Goal: Task Accomplishment & Management: Manage account settings

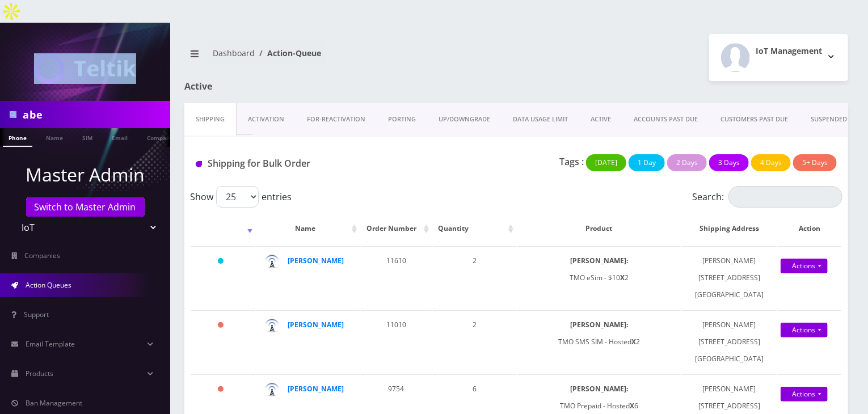
drag, startPoint x: 59, startPoint y: 78, endPoint x: 50, endPoint y: 85, distance: 11.3
click at [50, 85] on nav "abe Phone Name SIM Email Company Customer Master Admin Switch to Master Admin T…" at bounding box center [85, 230] width 170 height 414
drag, startPoint x: 64, startPoint y: 94, endPoint x: 0, endPoint y: 98, distance: 64.3
click at [0, 101] on div "abe" at bounding box center [85, 114] width 170 height 27
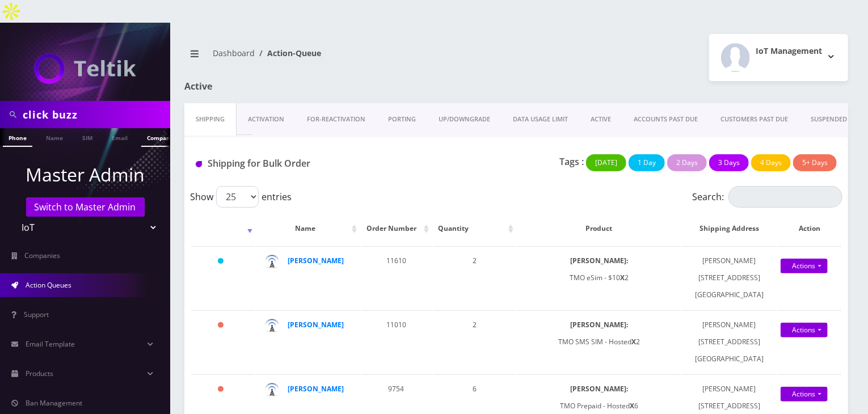
type input "click buzz"
click at [150, 128] on link "Company" at bounding box center [160, 137] width 38 height 19
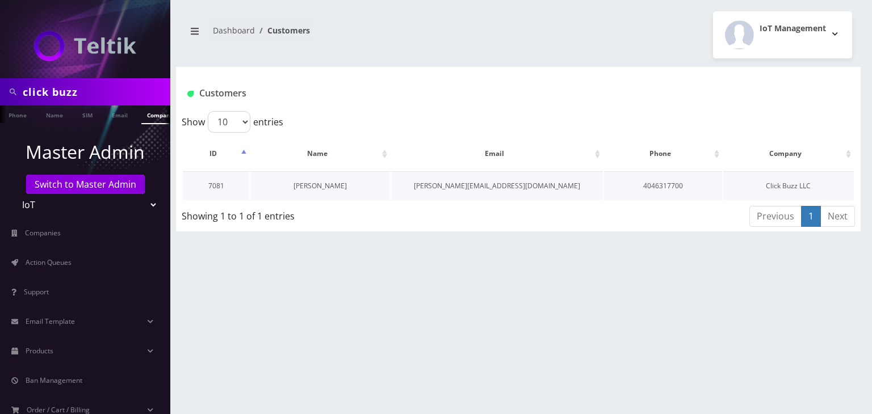
click at [327, 184] on link "Brian Stephens" at bounding box center [319, 186] width 53 height 10
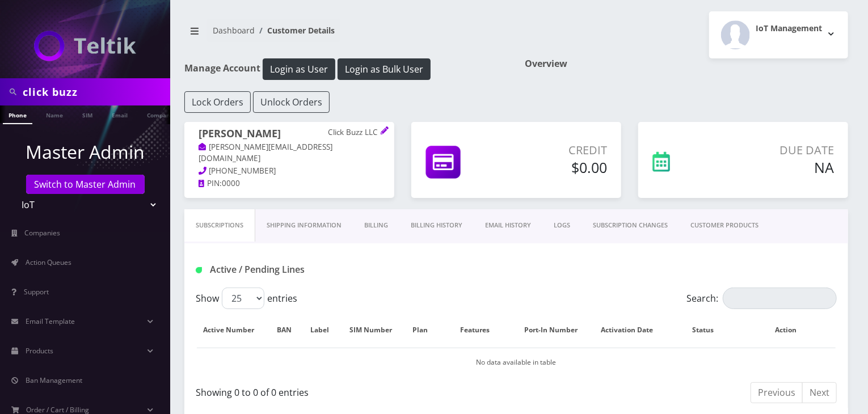
click at [728, 225] on link "CUSTOMER PRODUCTS" at bounding box center [724, 225] width 91 height 32
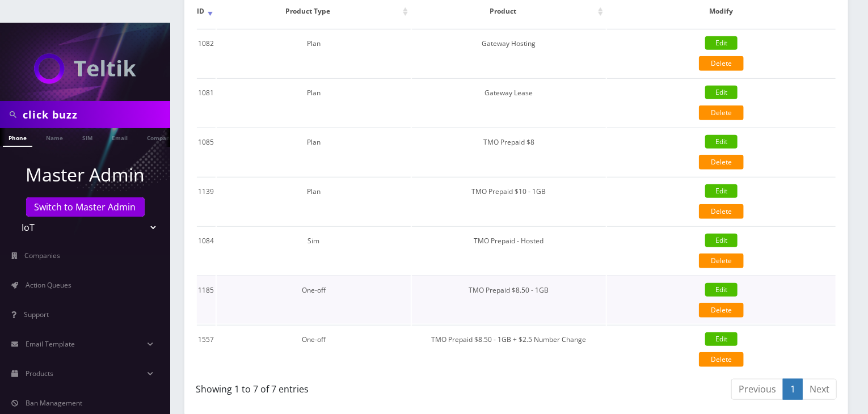
scroll to position [189, 0]
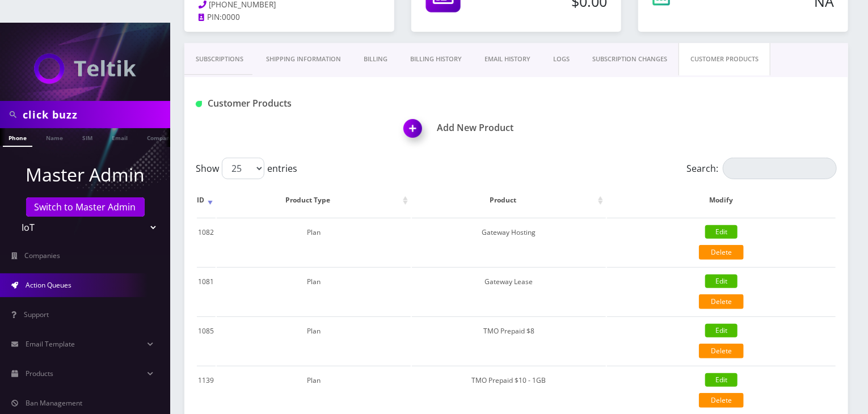
click at [74, 274] on link "Action Queues" at bounding box center [85, 286] width 170 height 24
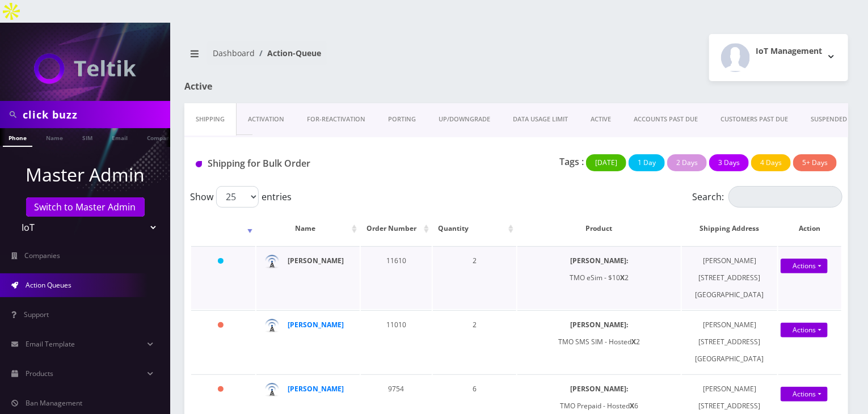
click at [314, 256] on strong "[PERSON_NAME]" at bounding box center [316, 261] width 56 height 10
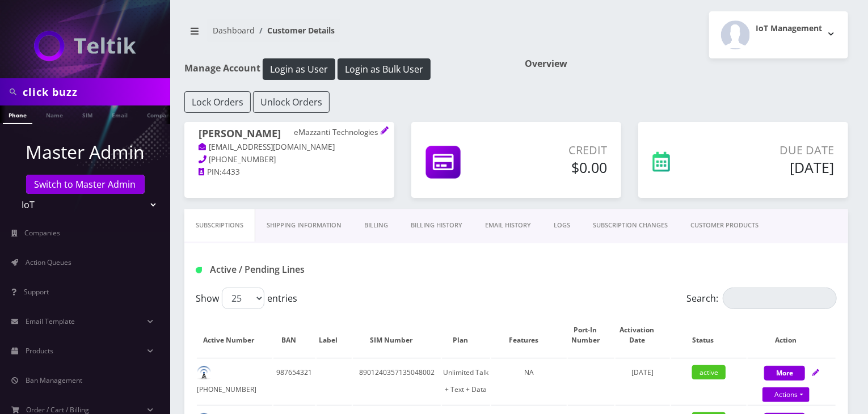
click at [728, 232] on link "CUSTOMER PRODUCTS" at bounding box center [724, 225] width 91 height 32
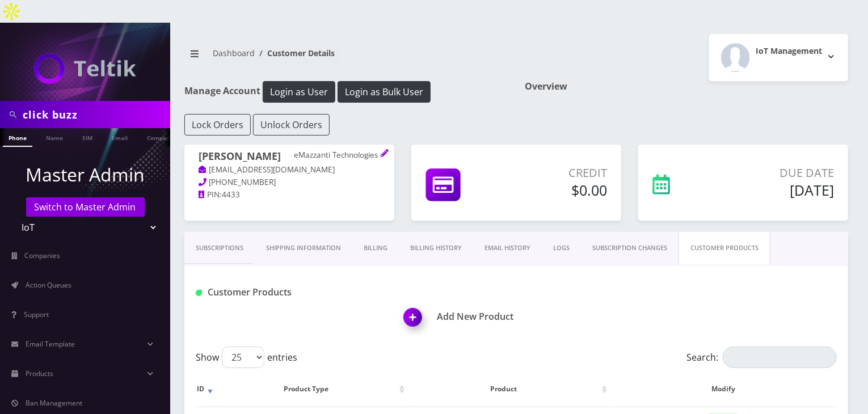
click at [225, 232] on link "Subscriptions" at bounding box center [219, 248] width 70 height 32
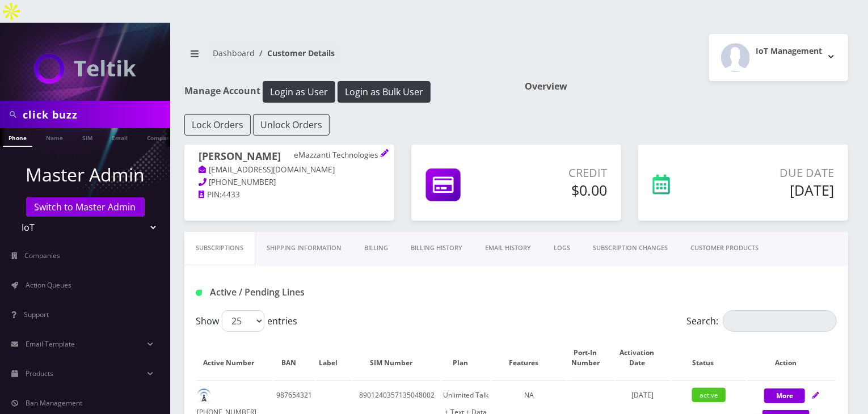
click at [726, 233] on link "CUSTOMER PRODUCTS" at bounding box center [724, 248] width 91 height 32
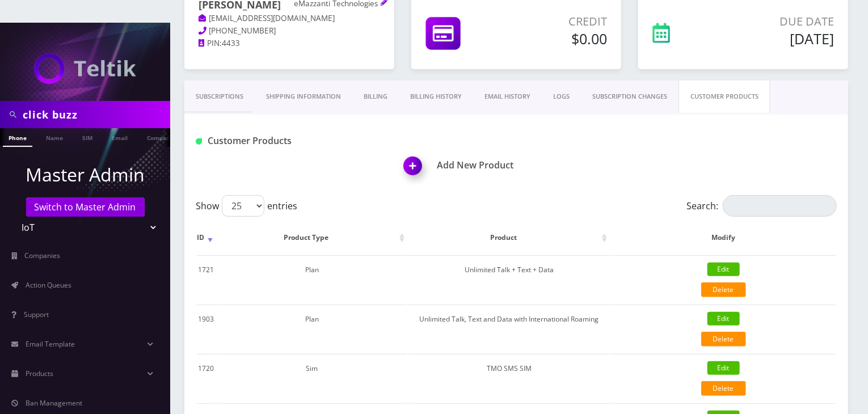
scroll to position [189, 0]
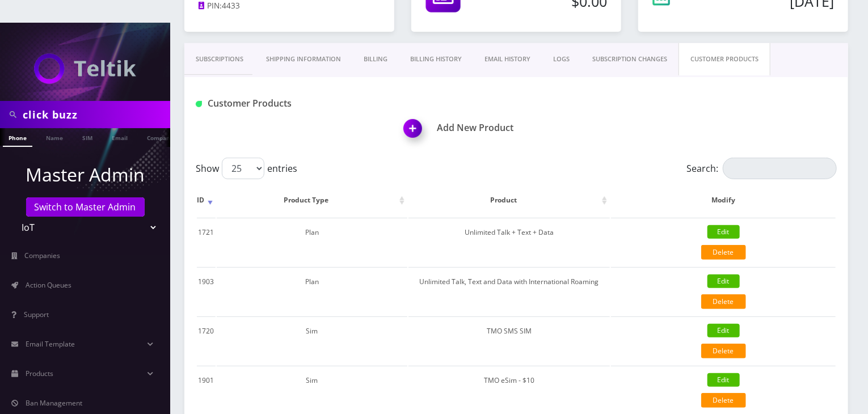
click at [217, 43] on link "Subscriptions" at bounding box center [219, 59] width 70 height 32
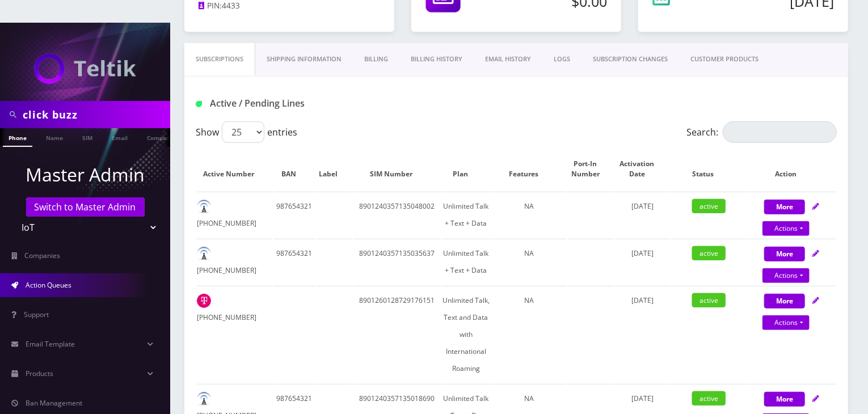
click at [64, 280] on span "Action Queues" at bounding box center [49, 285] width 46 height 10
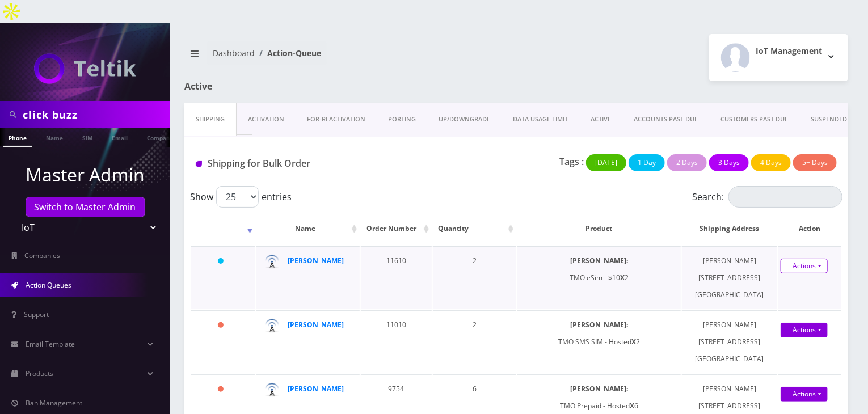
click at [812, 259] on link "Actions" at bounding box center [804, 266] width 47 height 15
click at [792, 279] on link "Shipped" at bounding box center [800, 287] width 91 height 17
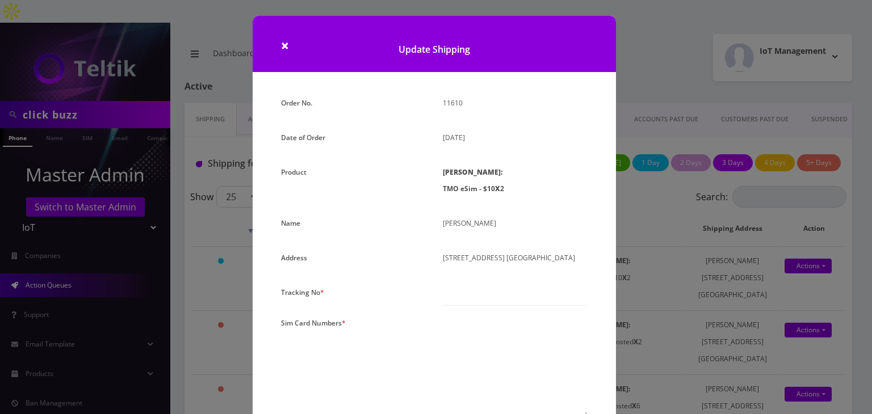
click at [654, 280] on div "× Update Shipping Order No. 11610 Date of Order September 17, 2025 Product SIMs…" at bounding box center [436, 207] width 872 height 414
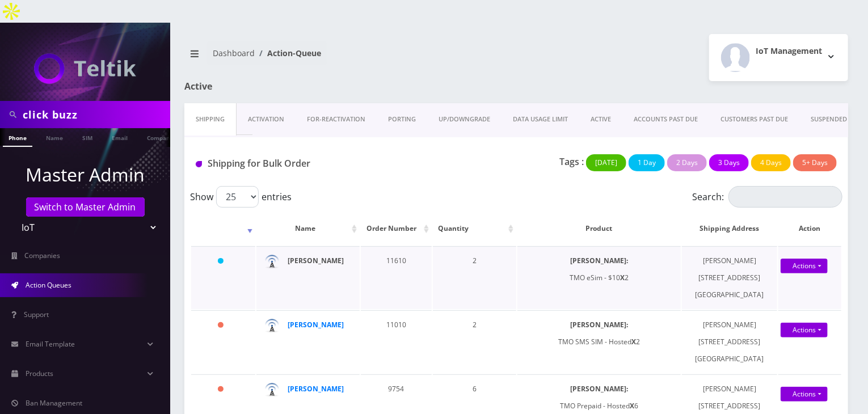
click at [323, 256] on strong "Nirvan Ramoutar" at bounding box center [316, 261] width 56 height 10
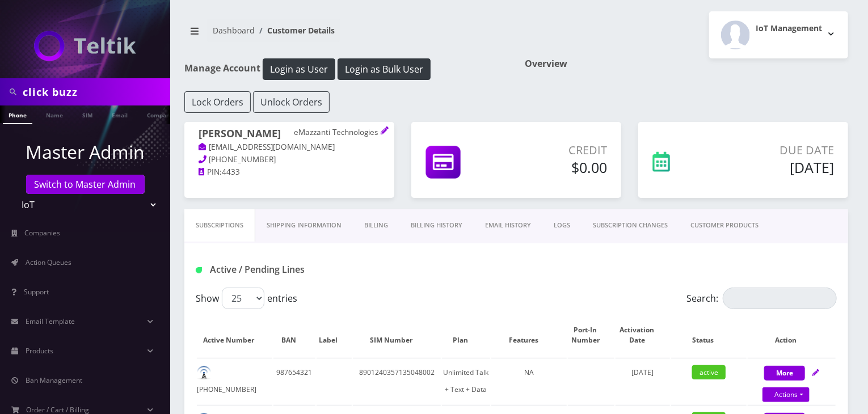
click at [728, 226] on link "CUSTOMER PRODUCTS" at bounding box center [724, 225] width 91 height 32
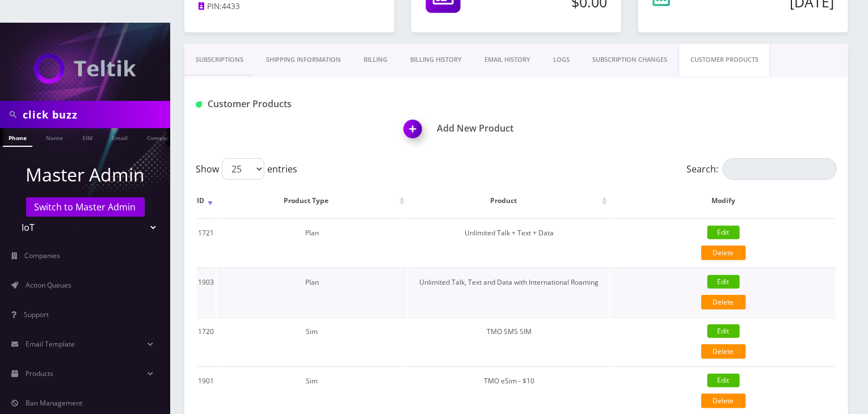
scroll to position [189, 0]
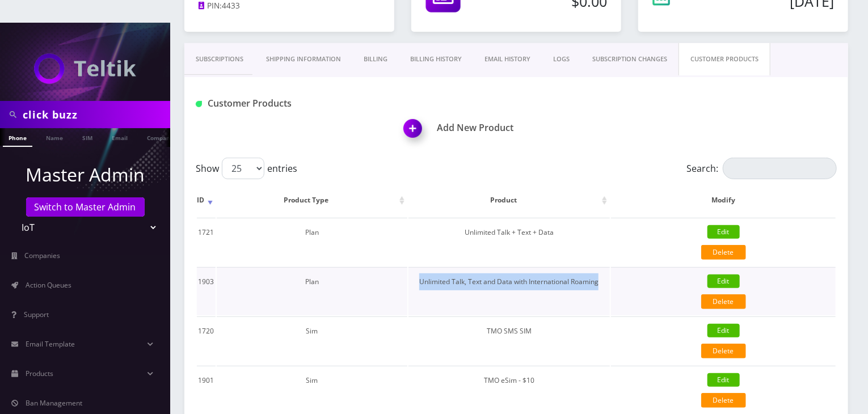
drag, startPoint x: 419, startPoint y: 257, endPoint x: 601, endPoint y: 263, distance: 182.3
click at [601, 267] on td "Unlimited Talk, Text and Data with International Roaming" at bounding box center [510, 291] width 202 height 48
copy td "Unlimited Talk, Text and Data with International Roaming"
click at [82, 362] on link "Products" at bounding box center [85, 374] width 170 height 24
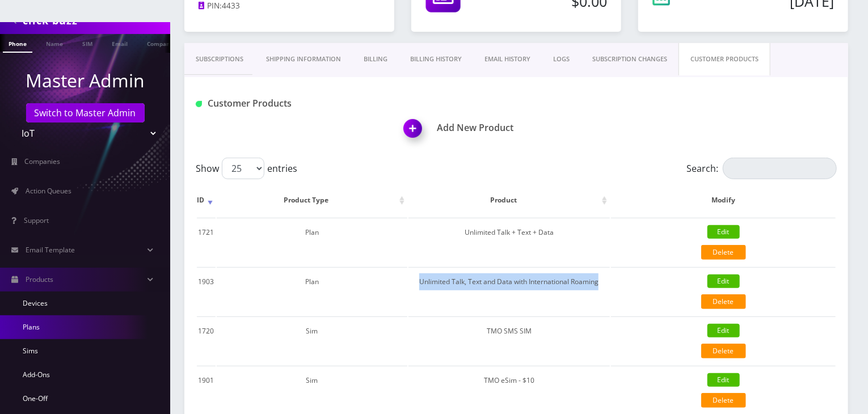
click at [49, 316] on link "Plans" at bounding box center [85, 328] width 170 height 24
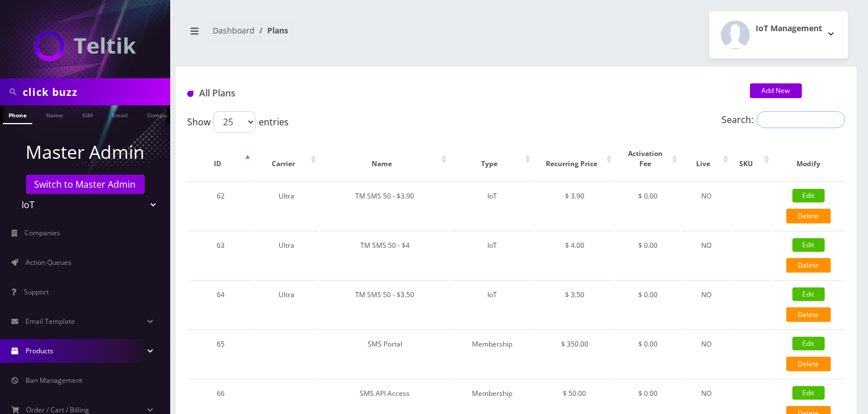
click at [792, 122] on input "Search:" at bounding box center [801, 119] width 89 height 17
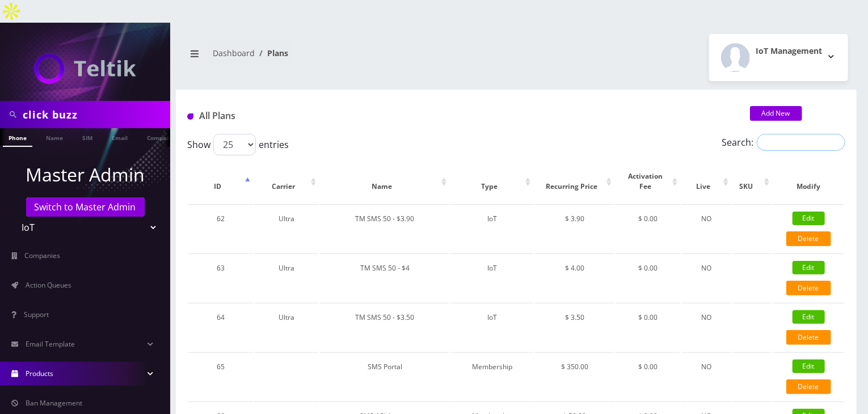
paste input "Unlimited Talk, Text and Data with International Roaming"
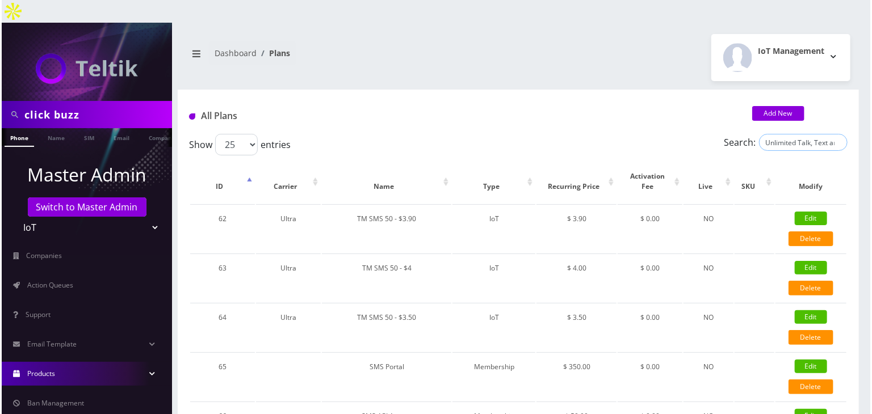
scroll to position [0, 109]
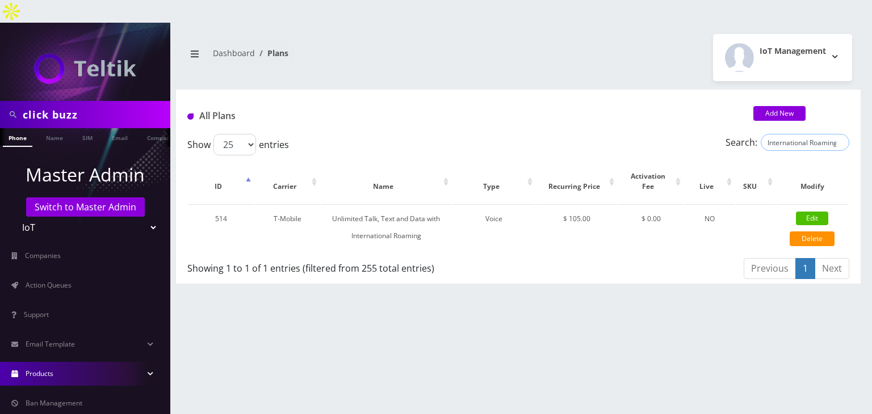
type input "Unlimited Talk, Text and Data with International Roaming"
drag, startPoint x: 94, startPoint y: 96, endPoint x: 0, endPoint y: 100, distance: 93.7
click at [0, 101] on div "click buzz" at bounding box center [85, 114] width 170 height 27
type input "nirvan"
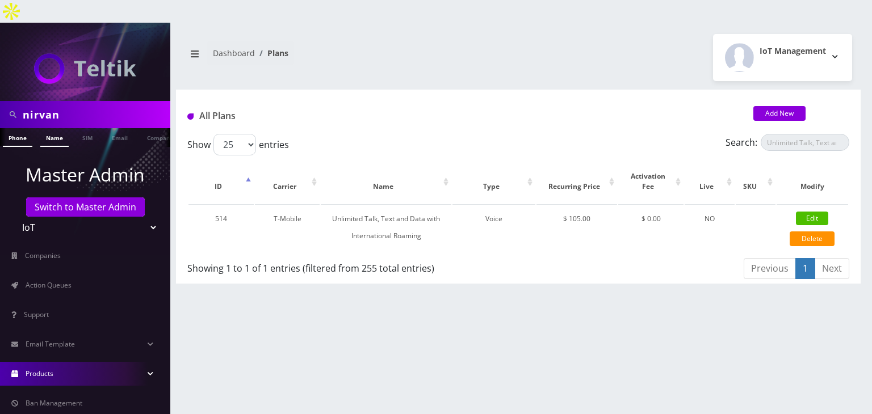
click at [43, 128] on link "Name" at bounding box center [54, 137] width 28 height 19
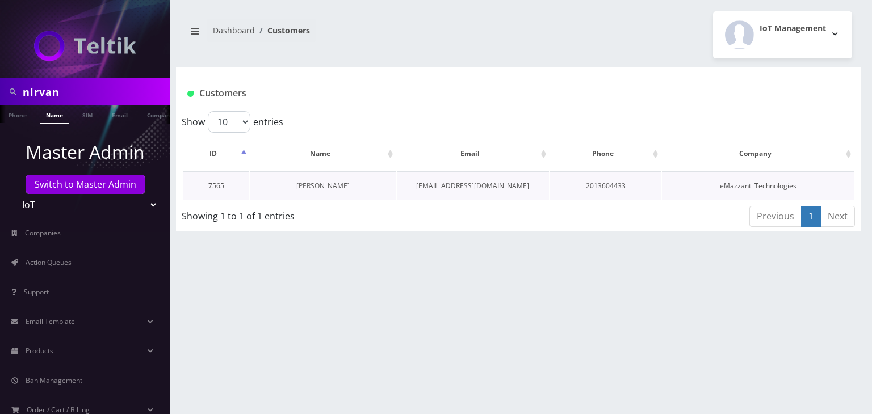
click at [335, 190] on td "[PERSON_NAME]" at bounding box center [322, 185] width 145 height 29
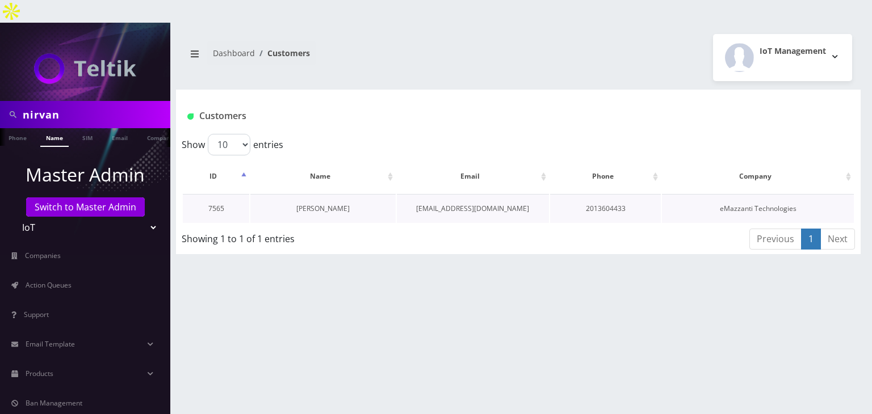
click at [336, 204] on link "[PERSON_NAME]" at bounding box center [322, 209] width 53 height 10
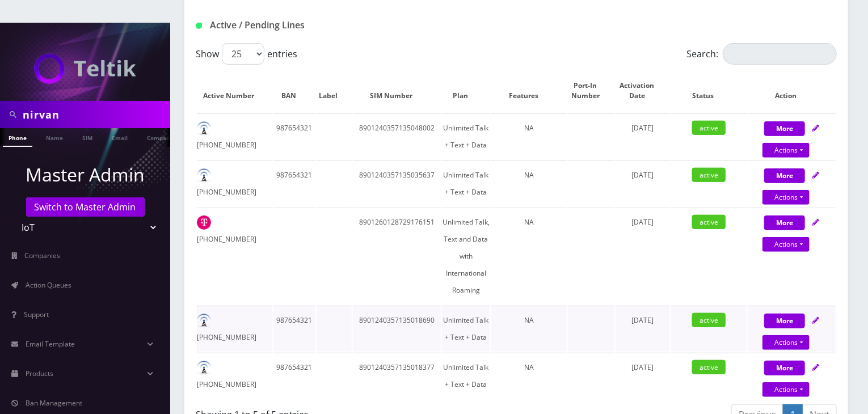
scroll to position [189, 0]
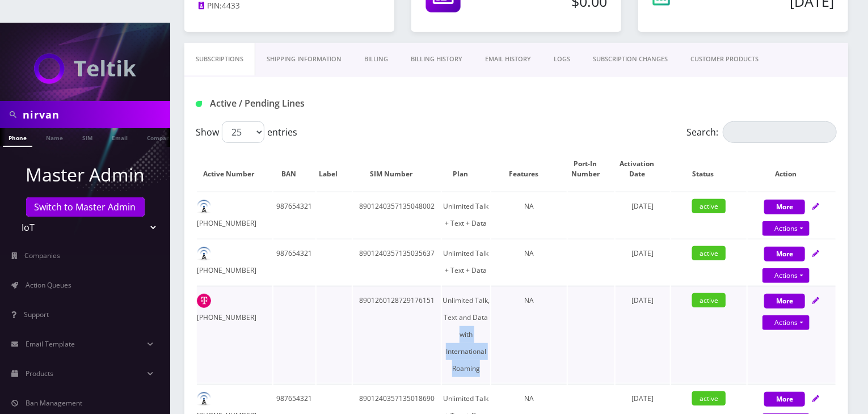
drag, startPoint x: 484, startPoint y: 348, endPoint x: 449, endPoint y: 304, distance: 56.1
click at [449, 304] on td "Unlimited Talk, Text and Data with International Roaming" at bounding box center [466, 334] width 48 height 97
click at [542, 311] on td "NA" at bounding box center [528, 334] width 75 height 97
click at [492, 94] on div "Active / Pending Lines" at bounding box center [516, 103] width 658 height 19
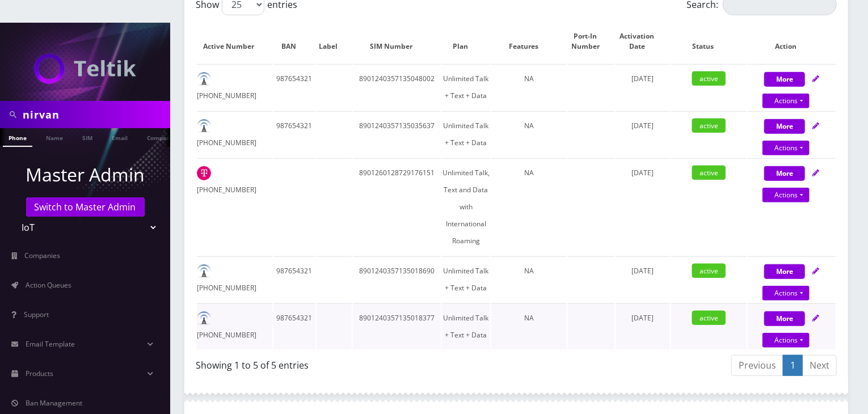
scroll to position [284, 0]
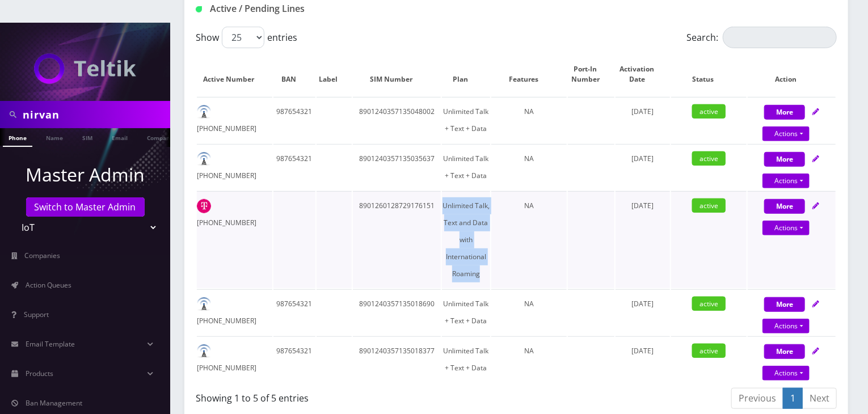
drag, startPoint x: 484, startPoint y: 251, endPoint x: 443, endPoint y: 179, distance: 82.6
click at [443, 191] on td "Unlimited Talk, Text and Data with International Roaming" at bounding box center [466, 239] width 48 height 97
click at [479, 250] on td "Unlimited Talk, Text and Data with International Roaming" at bounding box center [466, 239] width 48 height 97
drag, startPoint x: 479, startPoint y: 250, endPoint x: 446, endPoint y: 184, distance: 73.6
click at [446, 191] on td "Unlimited Talk, Text and Data with International Roaming" at bounding box center [466, 239] width 48 height 97
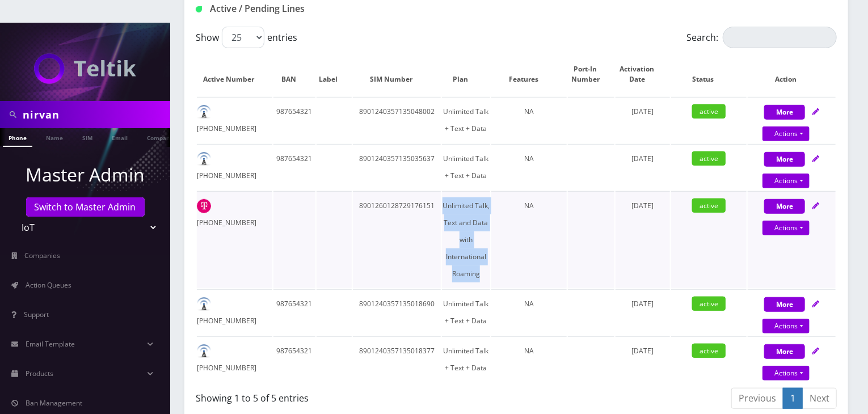
click at [480, 250] on td "Unlimited Talk, Text and Data with International Roaming" at bounding box center [466, 239] width 48 height 97
drag, startPoint x: 480, startPoint y: 250, endPoint x: 443, endPoint y: 179, distance: 80.2
click at [443, 191] on td "Unlimited Talk, Text and Data with International Roaming" at bounding box center [466, 239] width 48 height 97
click at [481, 250] on td "Unlimited Talk, Text and Data with International Roaming" at bounding box center [466, 239] width 48 height 97
drag, startPoint x: 481, startPoint y: 250, endPoint x: 460, endPoint y: 219, distance: 37.6
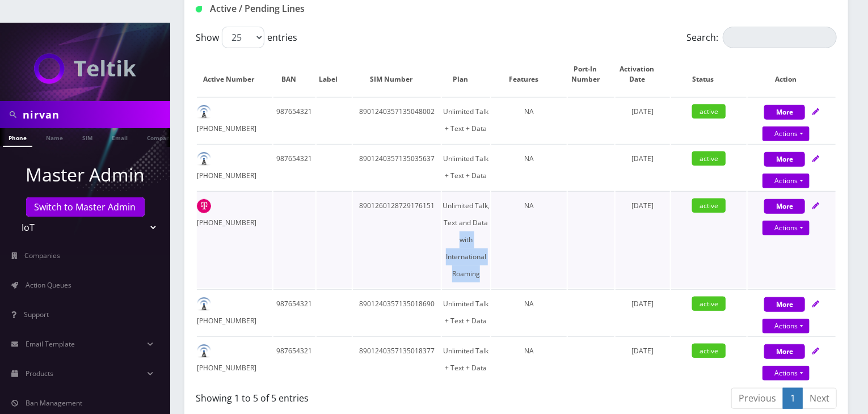
click at [460, 219] on td "Unlimited Talk, Text and Data with International Roaming" at bounding box center [466, 239] width 48 height 97
click at [480, 216] on td "Unlimited Talk, Text and Data with International Roaming" at bounding box center [466, 239] width 48 height 97
drag, startPoint x: 442, startPoint y: 178, endPoint x: 490, endPoint y: 242, distance: 80.2
click at [490, 242] on tr "646-322-0936 8901260128729176151 Unlimited Talk, Text and Data with Internation…" at bounding box center [516, 239] width 639 height 97
copy td "Unlimited Talk, Text and Data with International Roaming"
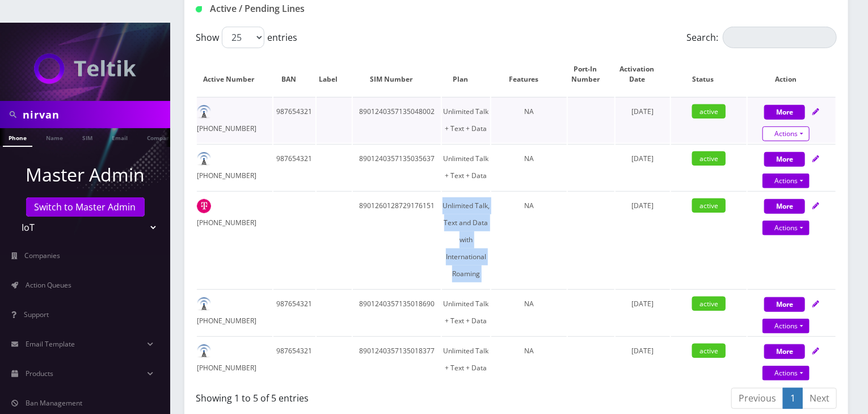
click at [782, 127] on link "Actions" at bounding box center [786, 134] width 47 height 15
select select "TMO eSim - $10 (Domestic)"
select select "400"
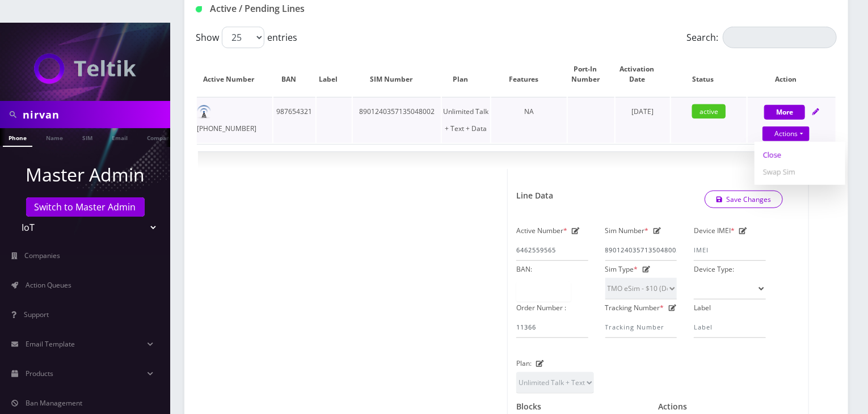
click at [776, 146] on link "Close" at bounding box center [800, 154] width 91 height 17
type input "09/18/2025"
select select "TMO eSim - $10 (Domestic)"
select select "400"
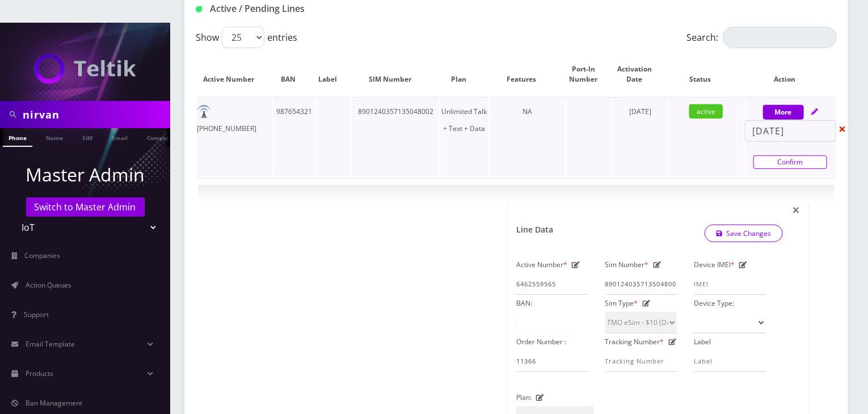
click at [786, 155] on link "Confirm" at bounding box center [791, 162] width 74 height 14
select select "TMO eSim - $10 (Domestic)"
select select "400"
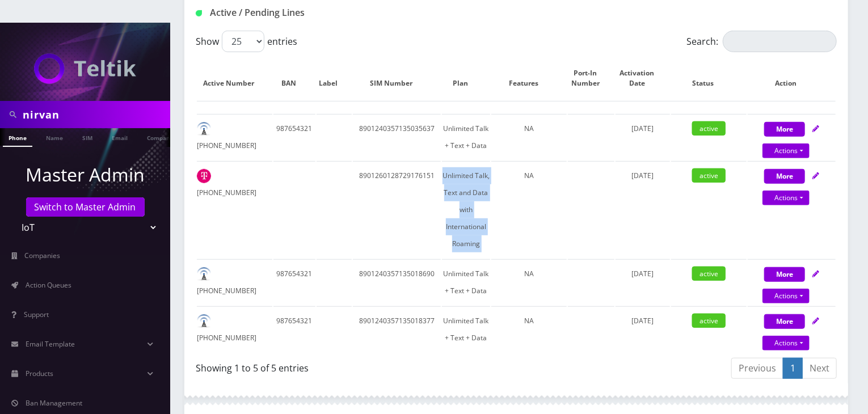
scroll to position [189, 0]
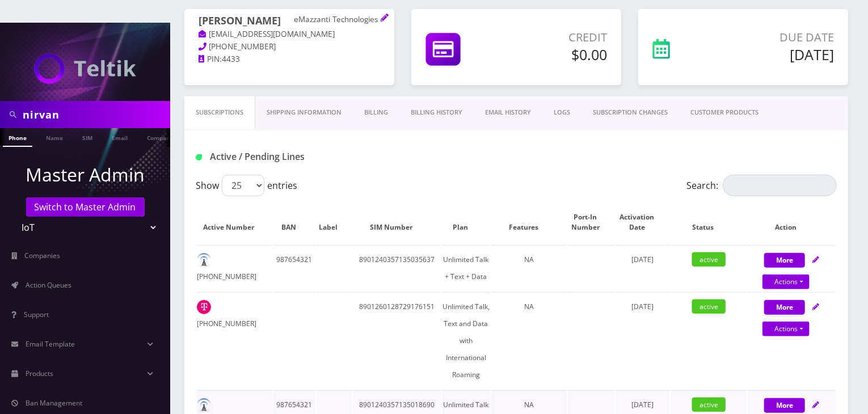
scroll to position [189, 0]
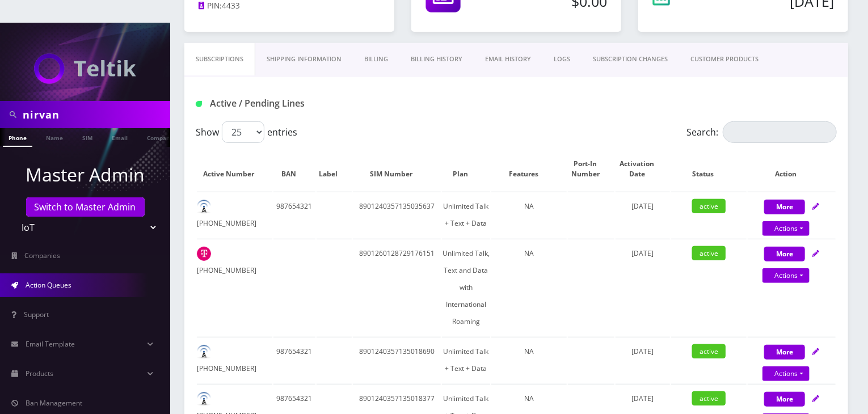
click at [60, 274] on link "Action Queues" at bounding box center [85, 286] width 170 height 24
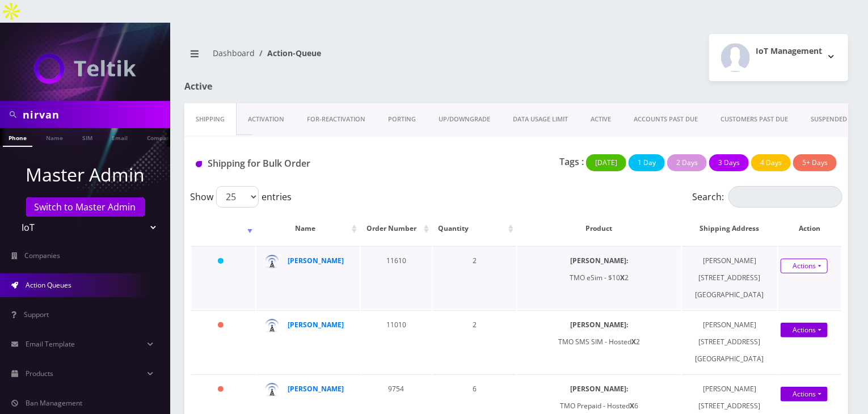
click at [799, 259] on link "Actions" at bounding box center [804, 266] width 47 height 15
click at [773, 279] on link "Shipped" at bounding box center [800, 287] width 91 height 17
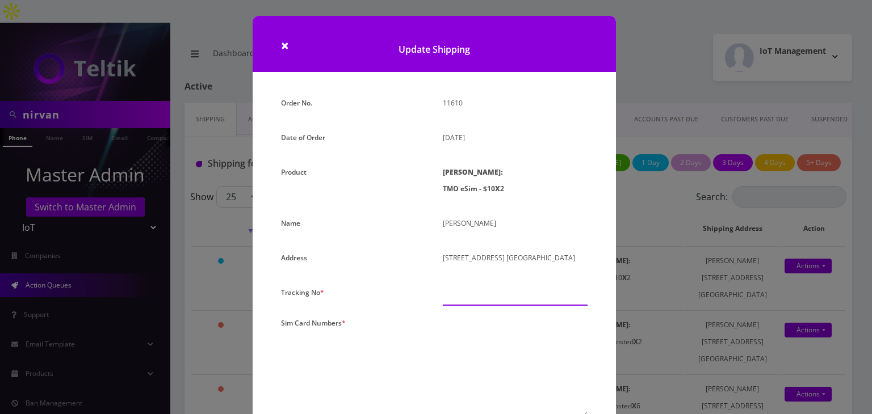
click at [456, 293] on input "text" at bounding box center [515, 295] width 145 height 22
type input "000000000000000000"
click at [466, 337] on textarea at bounding box center [515, 366] width 145 height 103
click at [490, 321] on textarea at bounding box center [515, 366] width 145 height 103
paste textarea "0000000000000000"
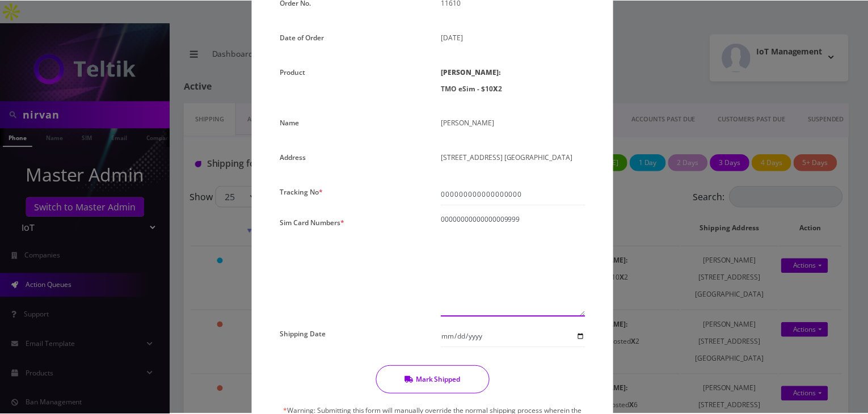
scroll to position [189, 0]
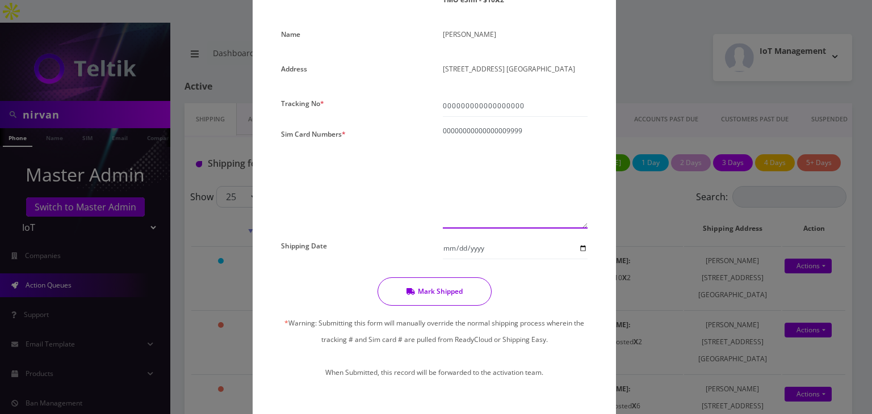
type textarea "00000000000000009999"
click at [581, 245] on input "Shipping Date" at bounding box center [515, 249] width 145 height 22
type input "2025-09-18"
click at [461, 289] on button "Mark Shipped" at bounding box center [434, 292] width 114 height 28
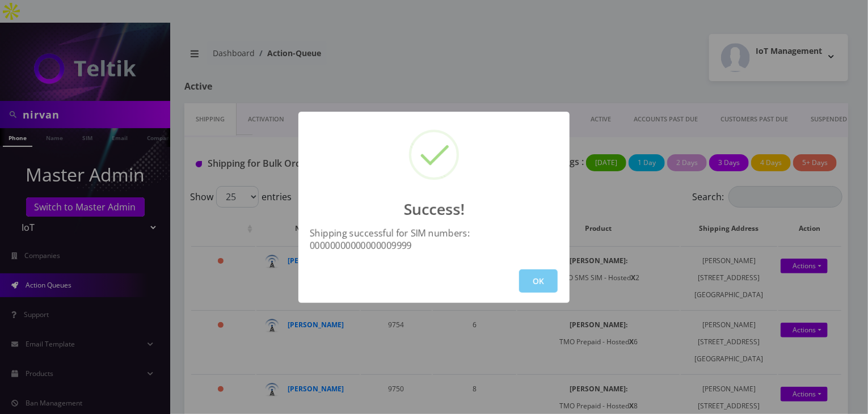
click at [544, 281] on button "OK" at bounding box center [538, 281] width 39 height 23
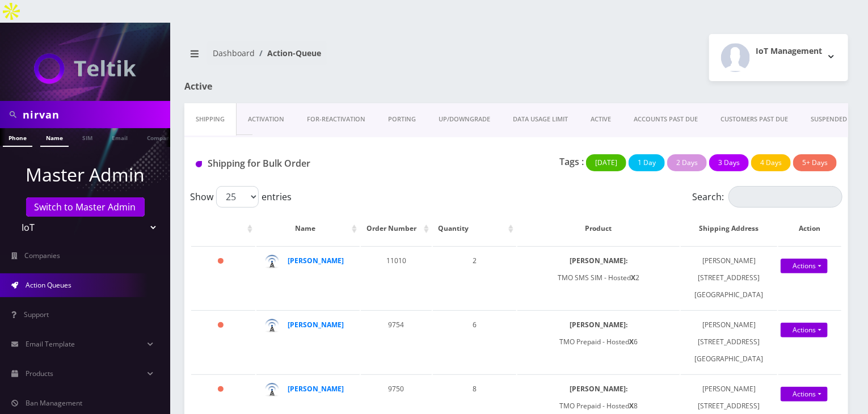
scroll to position [0, 6]
click at [51, 128] on link "Name" at bounding box center [49, 137] width 28 height 19
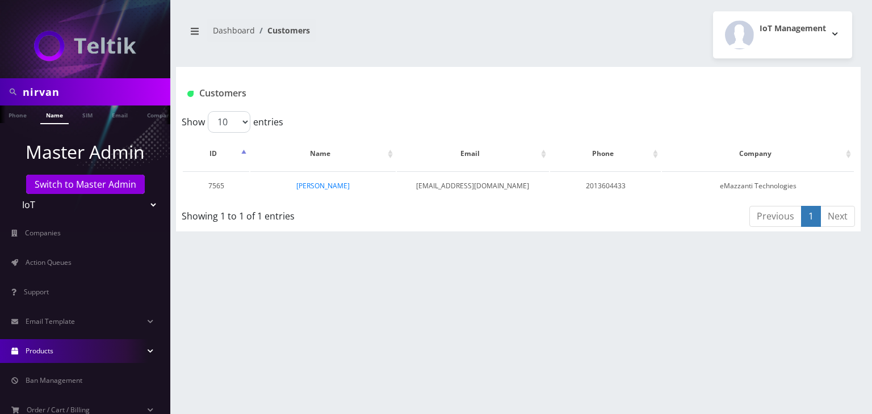
click at [75, 350] on link "Products" at bounding box center [85, 351] width 170 height 24
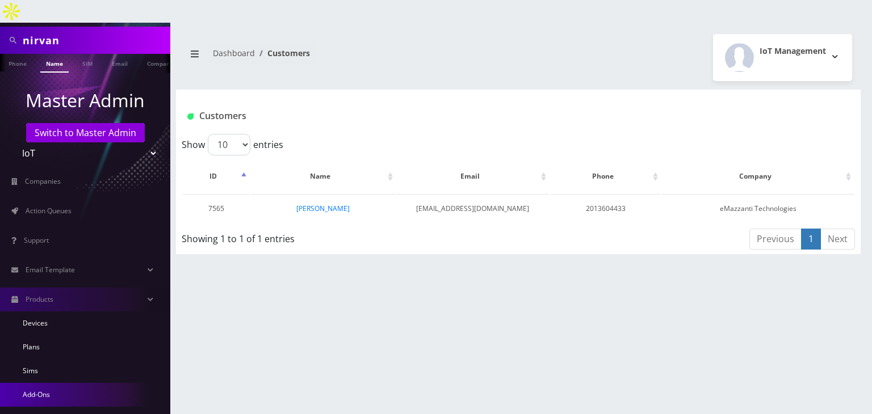
scroll to position [94, 0]
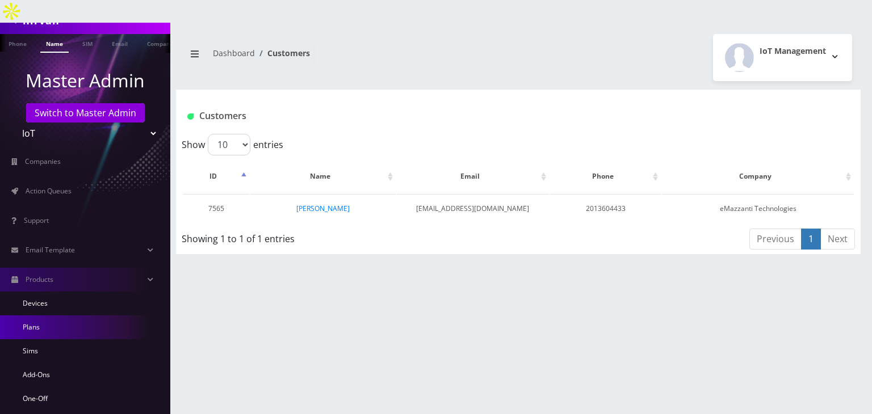
click at [79, 316] on link "Plans" at bounding box center [85, 328] width 170 height 24
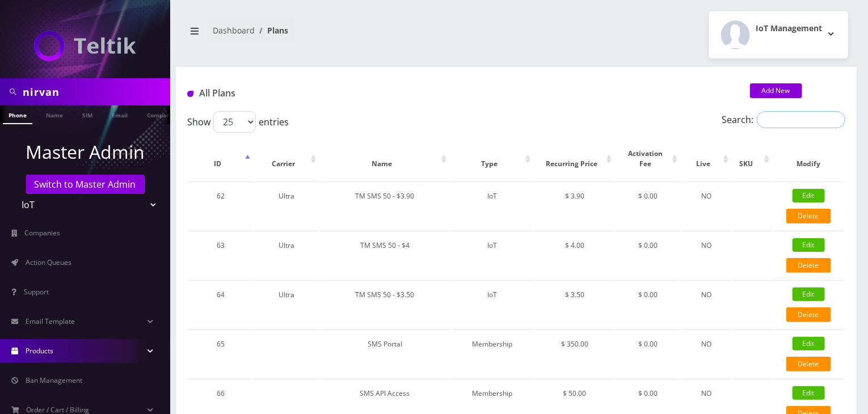
click at [791, 119] on input "Search:" at bounding box center [801, 119] width 89 height 17
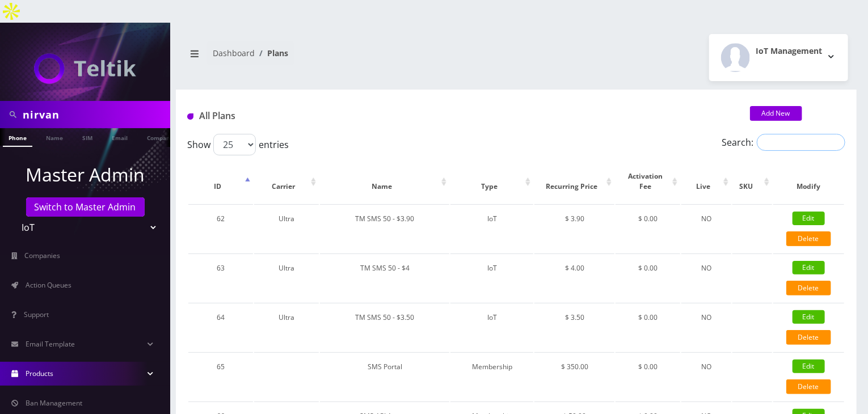
paste input "0000000000000000"
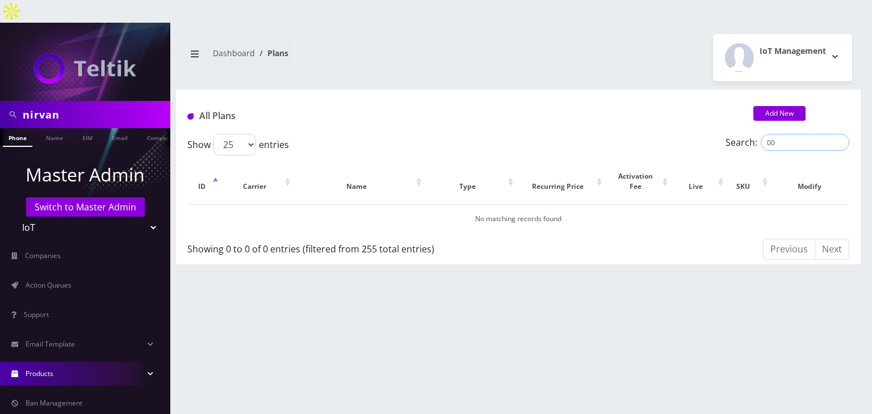
type input "0"
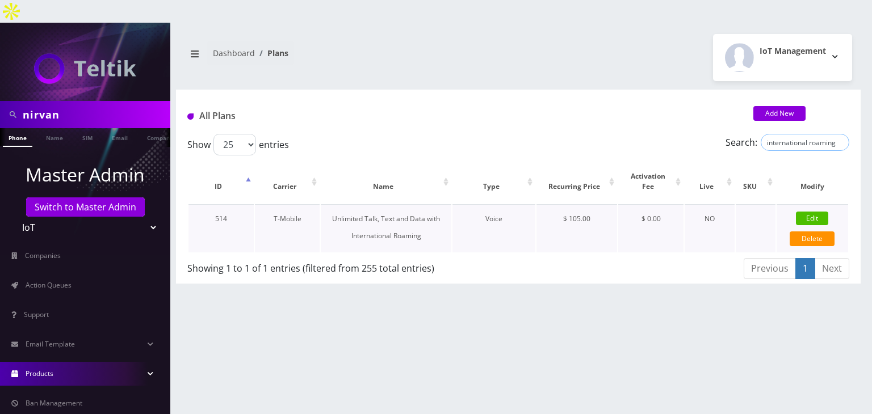
type input "international roaming"
click at [809, 212] on link "Edit" at bounding box center [812, 219] width 32 height 14
type input "Unlimited Talk, Text and Data with International Roaming"
select select "1"
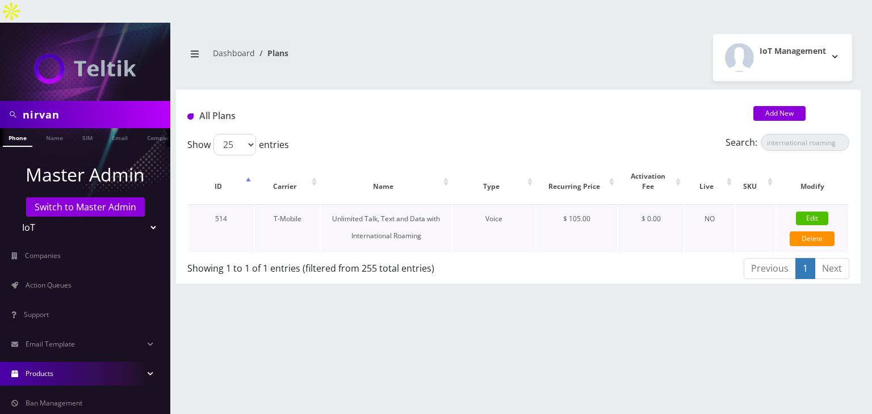
select select "0"
checkbox input "false"
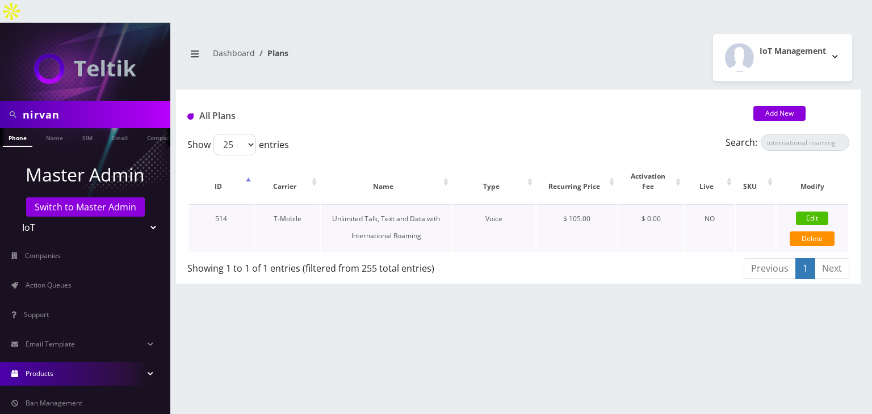
checkbox input "false"
type input "3.5"
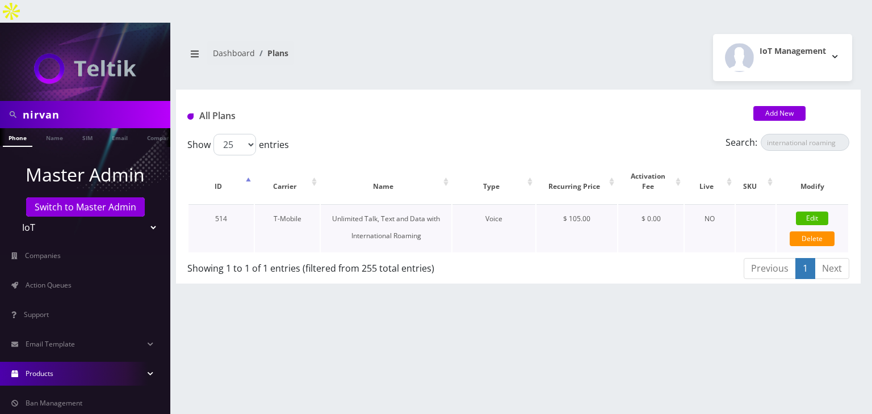
select select "0"
checkbox input "true"
checkbox input "false"
type input "105"
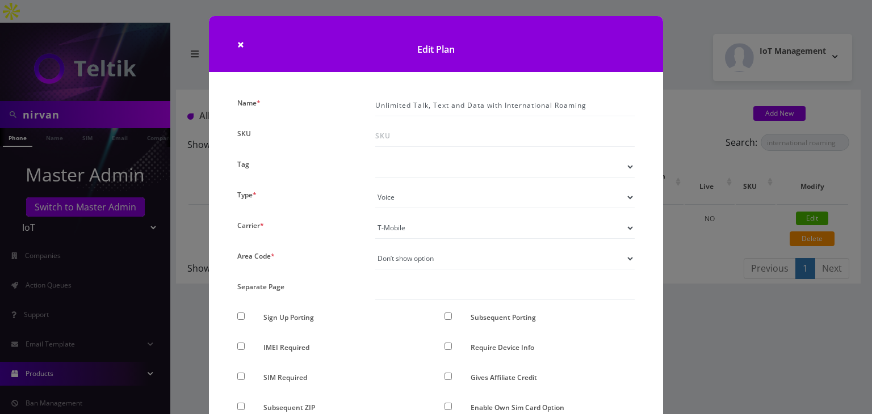
drag, startPoint x: 366, startPoint y: 103, endPoint x: 470, endPoint y: 105, distance: 103.9
click at [502, 103] on div "Unlimited Talk, Text and Data with International Roaming" at bounding box center [505, 106] width 276 height 22
drag, startPoint x: 375, startPoint y: 103, endPoint x: 608, endPoint y: 104, distance: 233.2
click at [608, 104] on input "Unlimited Talk, Text and Data with International Roaming" at bounding box center [504, 106] width 259 height 22
click at [698, 107] on div "× Edit Plan Name * Unlimited Talk, Text and Data with International Roaming SKU…" at bounding box center [436, 207] width 872 height 414
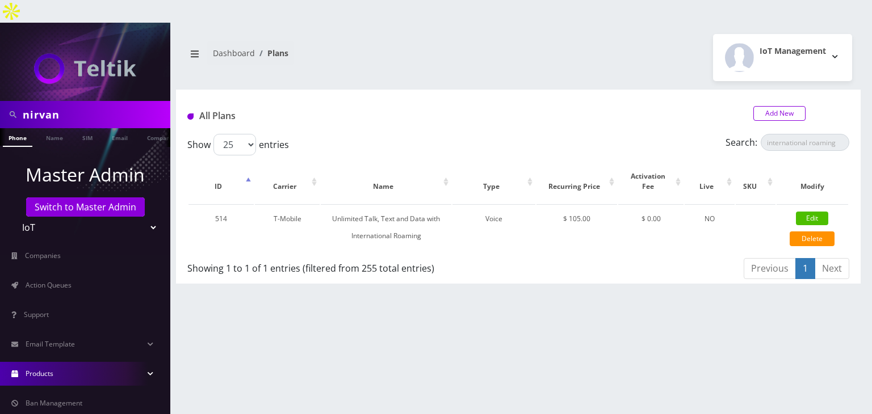
click at [763, 106] on link "Add New" at bounding box center [779, 113] width 52 height 15
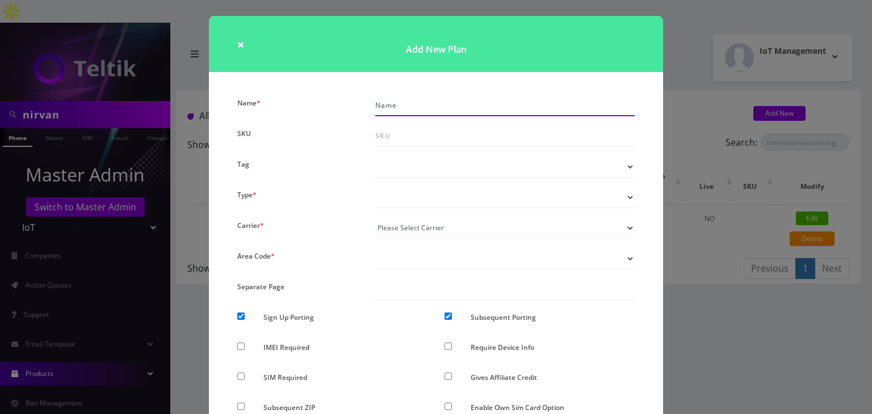
click at [434, 102] on input "Name *" at bounding box center [504, 106] width 259 height 22
paste input "Unlimited Talk, Text and Data with International Roaming"
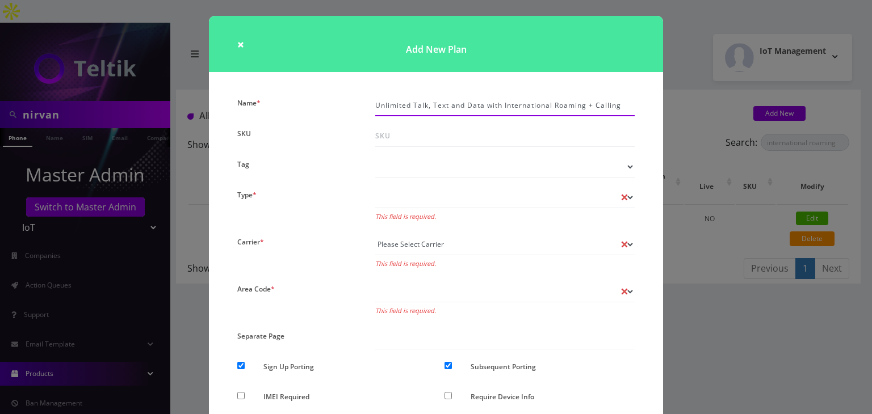
type input "Unlimited Talk, Text and Data with International Roaming + Calling"
click at [700, 241] on div "× Add New Plan Name * Unlimited Talk, Text and Data with International Roaming …" at bounding box center [436, 207] width 872 height 414
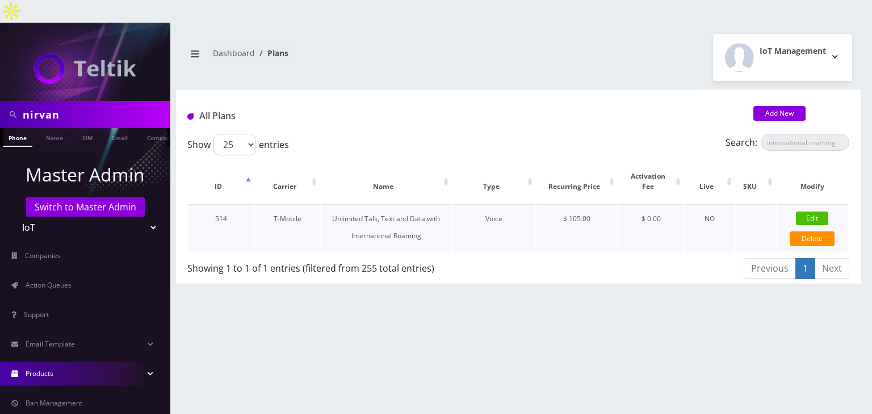
click at [801, 212] on link "Edit" at bounding box center [812, 219] width 32 height 14
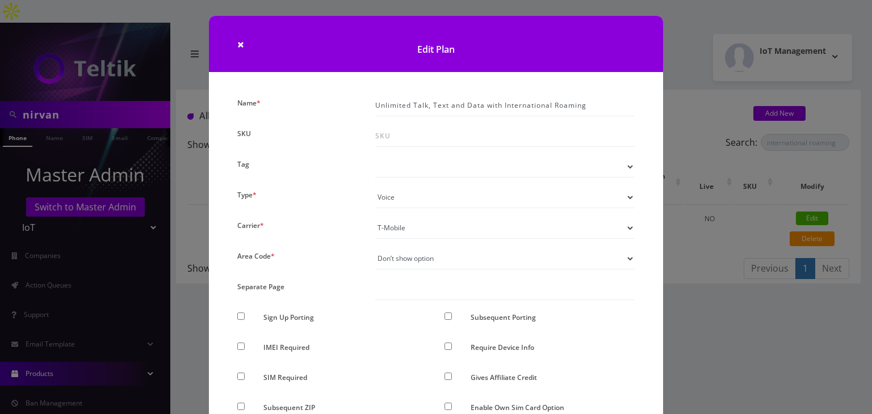
click at [728, 243] on div "× Edit Plan Name * Unlimited Talk, Text and Data with International Roaming SKU…" at bounding box center [436, 207] width 872 height 414
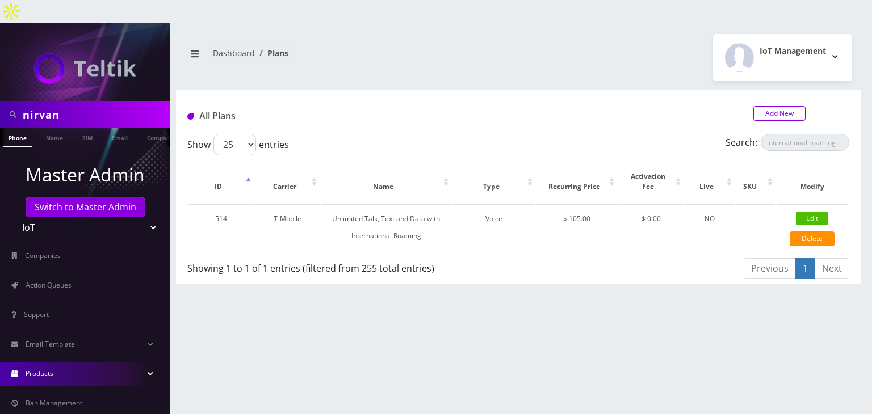
click at [762, 106] on link "Add New" at bounding box center [779, 113] width 52 height 15
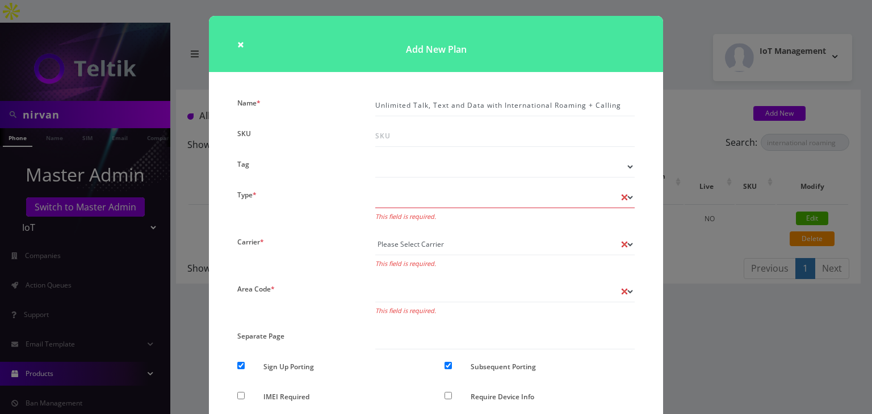
click at [406, 205] on select "Voice Data Wearable Membership Digits Cloud IoT" at bounding box center [504, 198] width 259 height 22
select select "1"
click at [375, 187] on select "Voice Data Wearable Membership Digits Cloud IoT" at bounding box center [504, 198] width 259 height 22
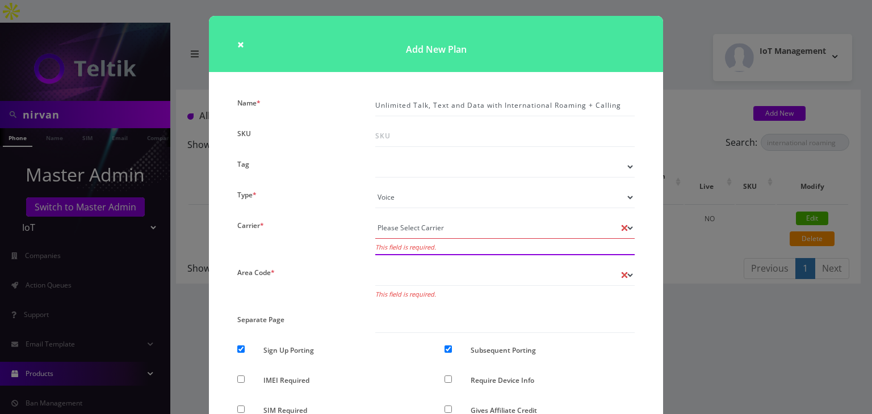
click at [410, 232] on select "Please Select Carrier No carrier / unlocked T-Mobile AT&T Subscription Ultra Ve…" at bounding box center [504, 228] width 259 height 22
select select "1"
click at [375, 217] on select "Please Select Carrier No carrier / unlocked T-Mobile AT&T Subscription Ultra Ve…" at bounding box center [504, 228] width 259 height 22
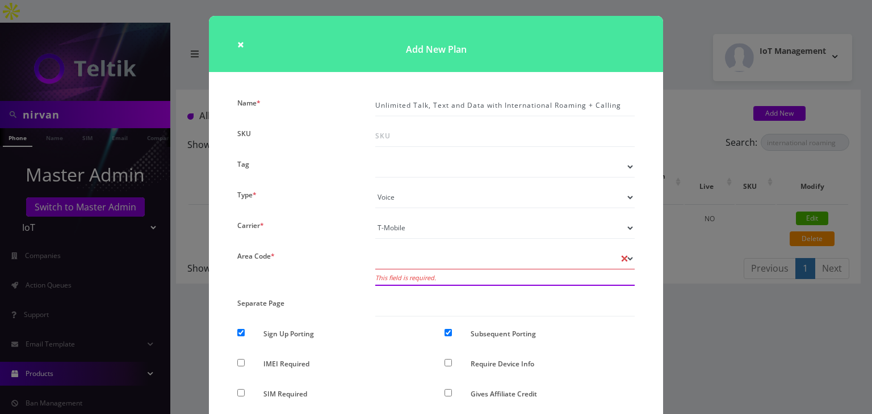
click at [422, 265] on select "Don’t show option Show option for area code but NOT required Show option for ar…" at bounding box center [504, 259] width 259 height 22
select select "0"
click at [375, 248] on select "Don’t show option Show option for area code but NOT required Show option for ar…" at bounding box center [504, 259] width 259 height 22
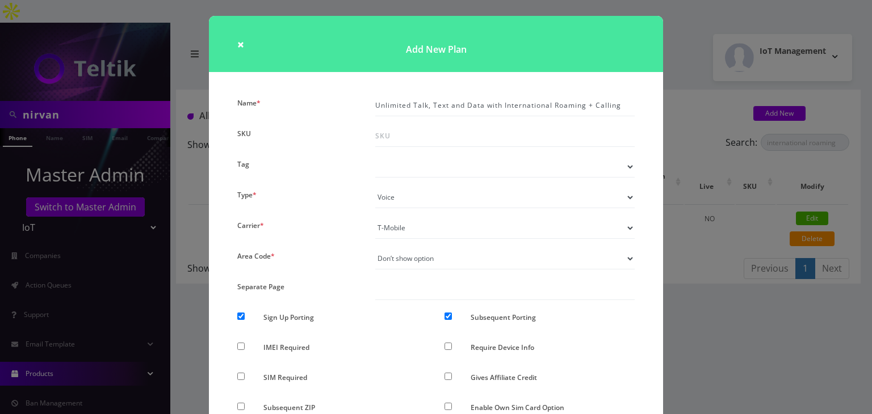
click at [669, 282] on div "× Add New Plan Name * Unlimited Talk, Text and Data with International Roaming …" at bounding box center [436, 207] width 872 height 414
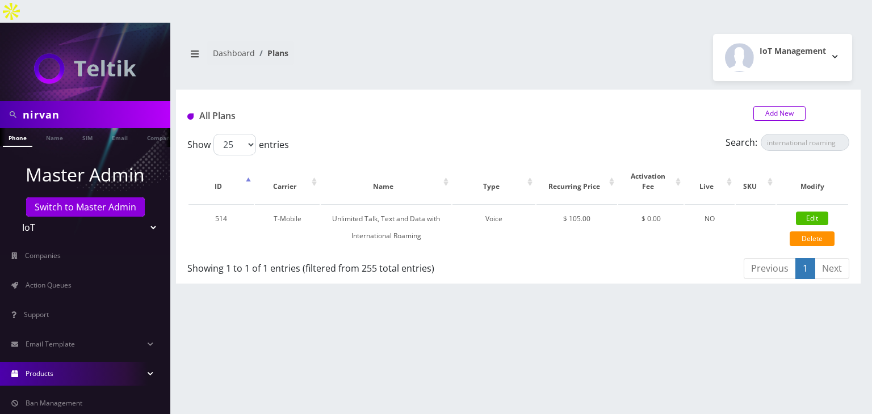
click at [754, 106] on link "Add New" at bounding box center [779, 113] width 52 height 15
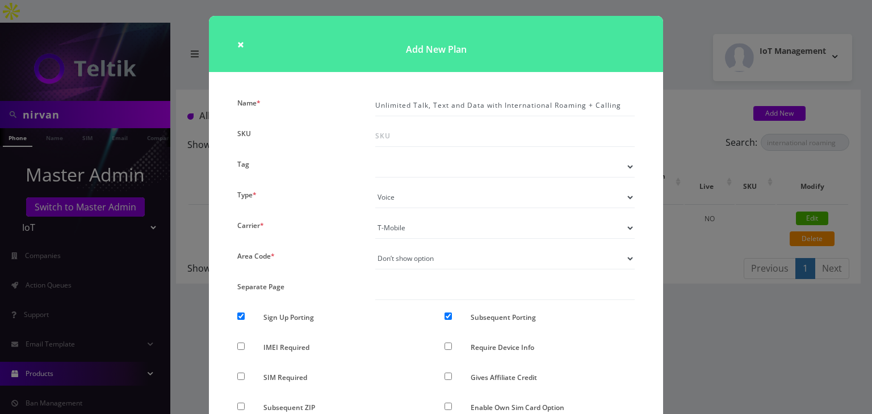
click at [696, 131] on div "× Add New Plan Name * Unlimited Talk, Text and Data with International Roaming …" at bounding box center [436, 207] width 872 height 414
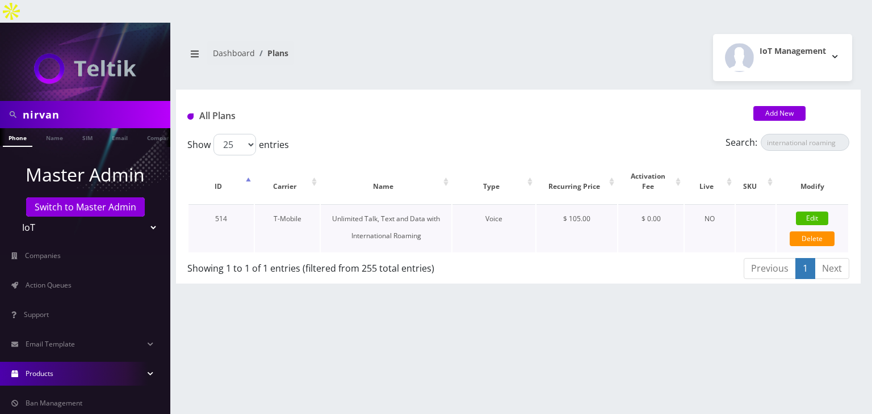
click at [814, 212] on link "Edit" at bounding box center [812, 219] width 32 height 14
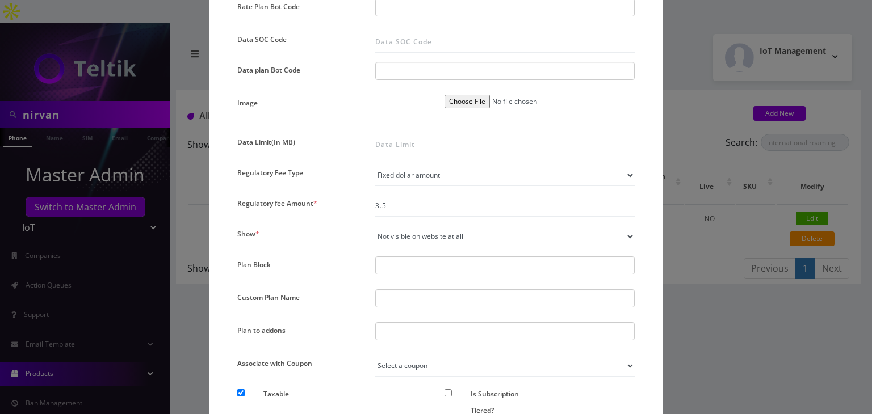
scroll to position [756, 0]
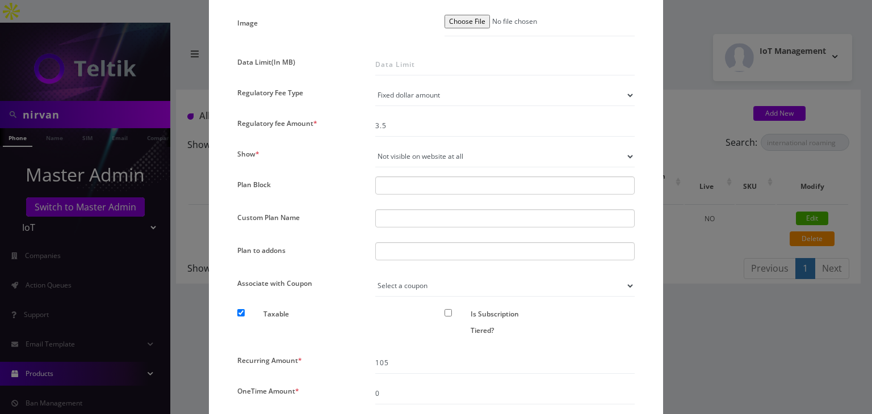
click at [720, 275] on div "× Edit Plan Name * Unlimited Talk, Text and Data with International Roaming SKU…" at bounding box center [436, 207] width 872 height 414
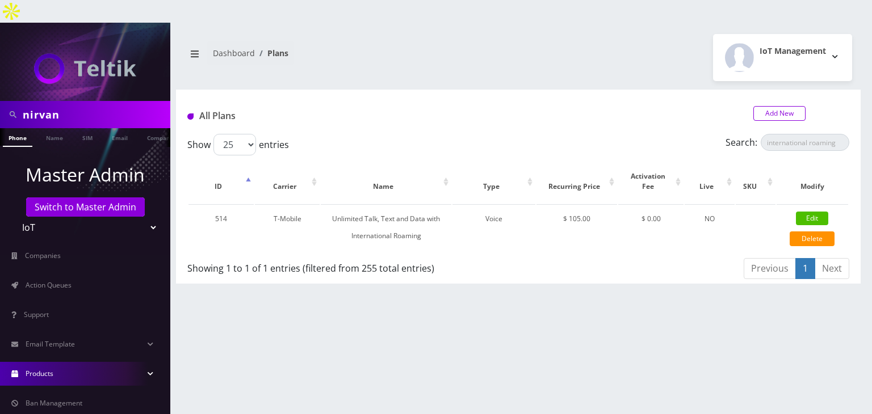
click at [763, 106] on link "Add New" at bounding box center [779, 113] width 52 height 15
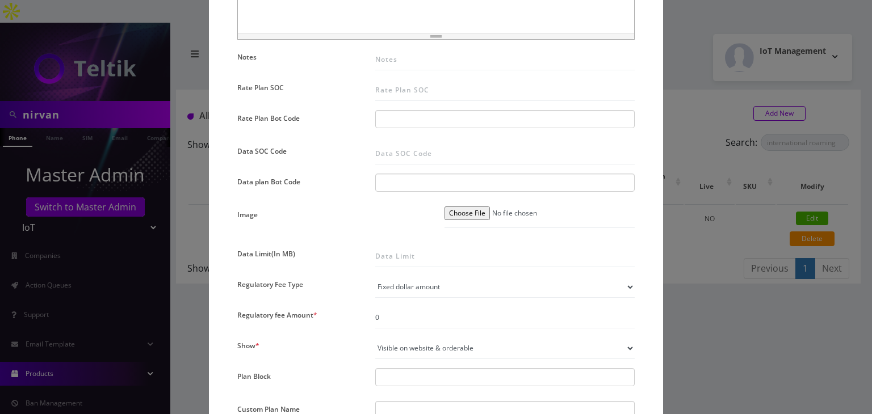
scroll to position [662, 0]
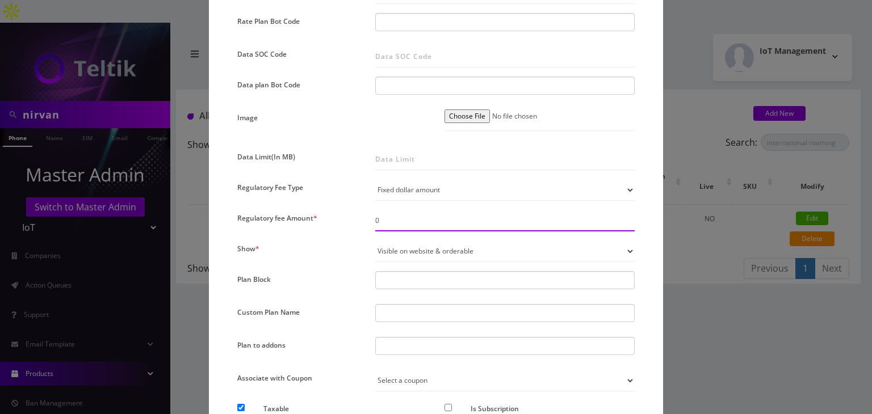
click at [396, 222] on input "0" at bounding box center [504, 221] width 259 height 22
type input "3.5"
click at [387, 253] on select "Not visible on website at all Visible on website & orderable Visible on website…" at bounding box center [504, 252] width 259 height 22
select select "0"
click at [375, 241] on select "Not visible on website at all Visible on website & orderable Visible on website…" at bounding box center [504, 252] width 259 height 22
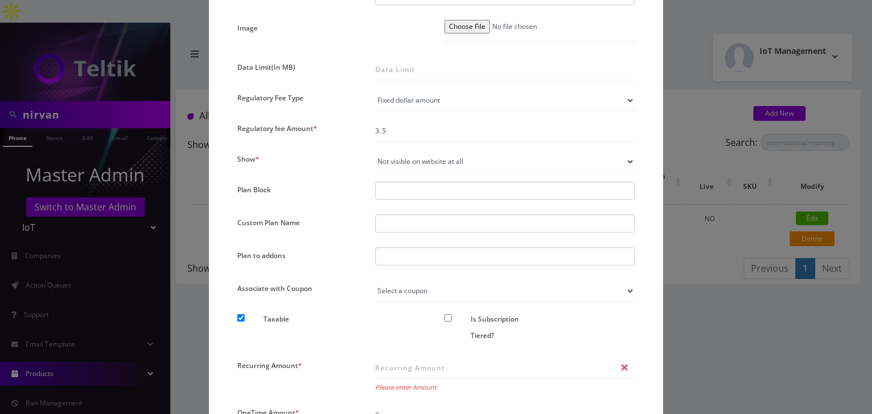
scroll to position [851, 0]
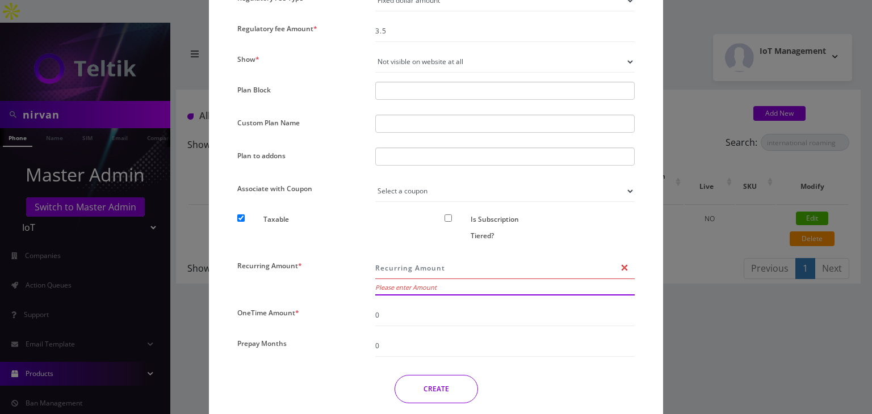
click at [403, 266] on input "Recurring Amount *" at bounding box center [504, 269] width 259 height 22
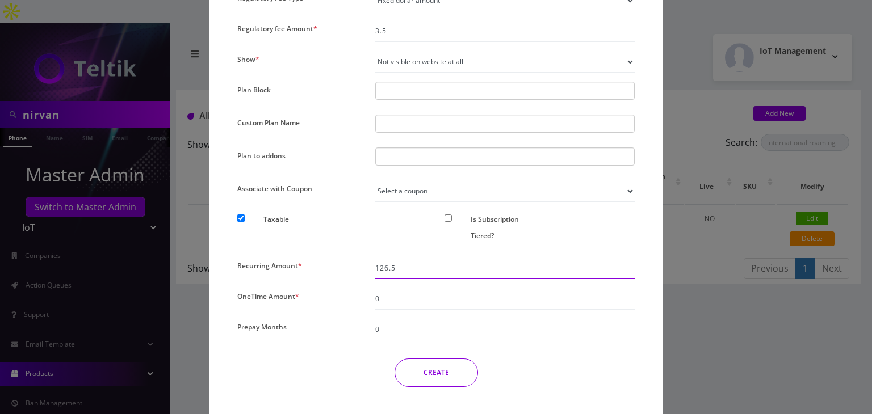
type input "126.5"
click at [806, 318] on div "× Add New Plan Name * Unlimited Talk, Text and Data with International Roaming …" at bounding box center [436, 207] width 872 height 414
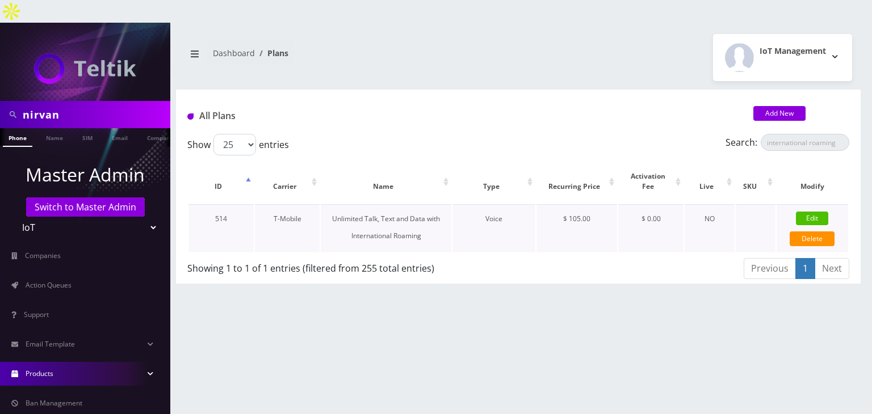
click at [808, 212] on link "Edit" at bounding box center [812, 219] width 32 height 14
checkbox input "false"
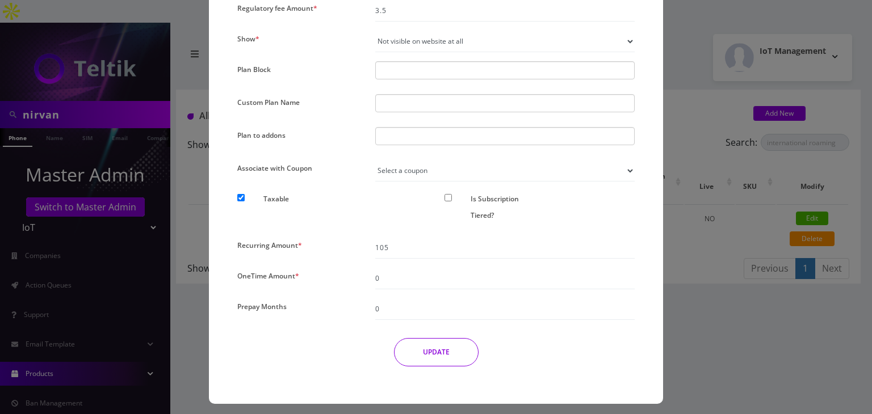
scroll to position [876, 0]
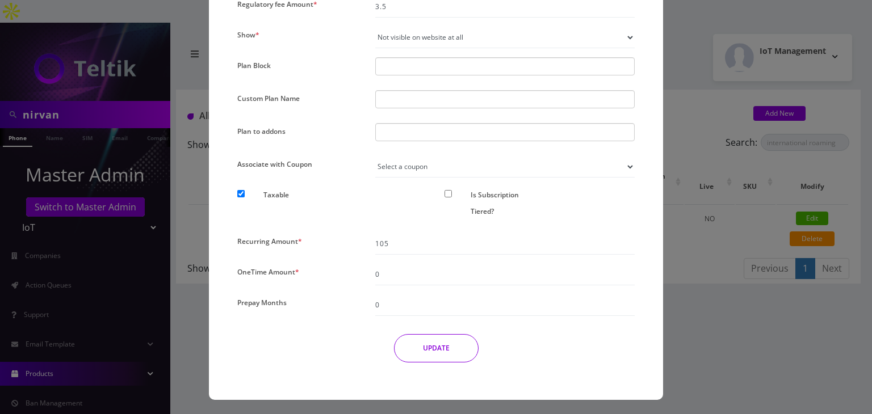
click at [756, 328] on div "× Edit Plan Name * Unlimited Talk, Text and Data with International Roaming SKU…" at bounding box center [436, 207] width 872 height 414
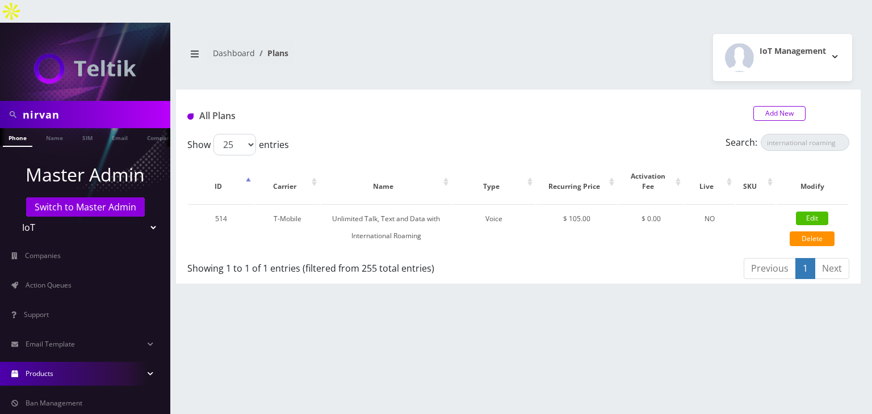
click at [762, 106] on link "Add New" at bounding box center [779, 113] width 52 height 15
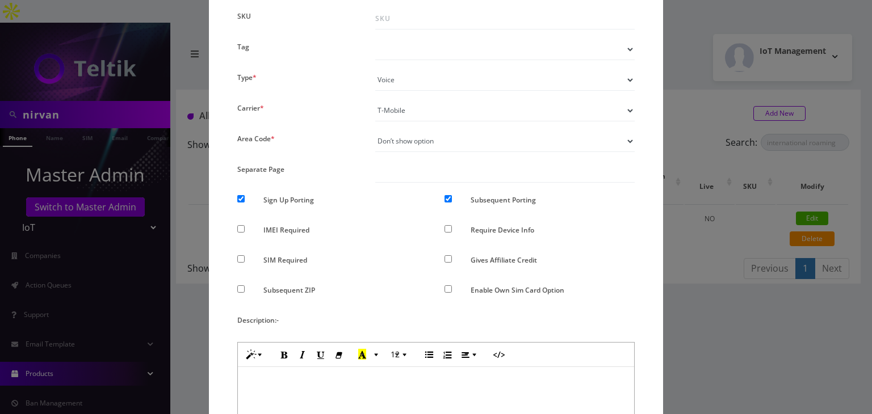
scroll to position [0, 0]
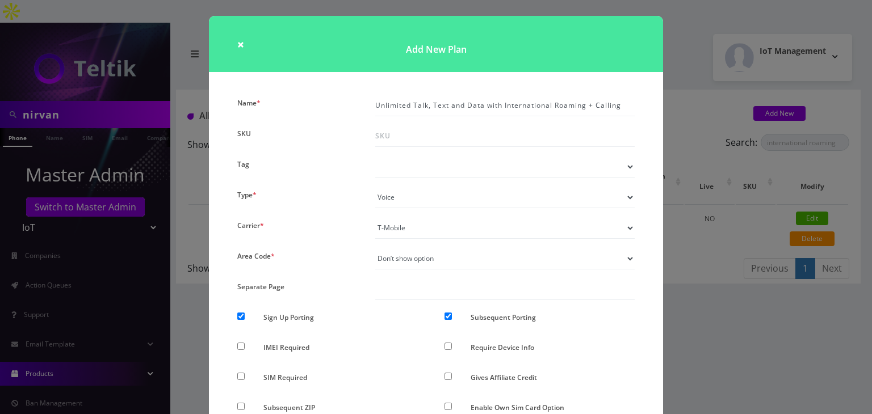
click at [240, 316] on input "Sign Up Porting" at bounding box center [240, 316] width 7 height 7
checkbox input "false"
click at [445, 317] on input "Subsequent Porting" at bounding box center [447, 316] width 7 height 7
checkbox input "false"
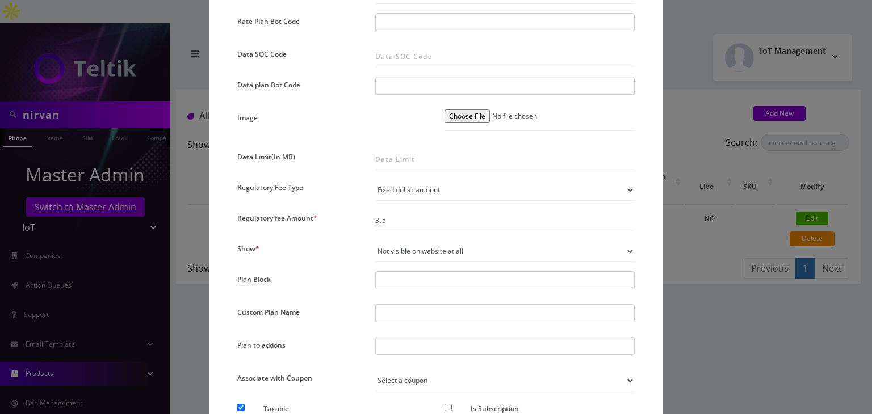
scroll to position [876, 0]
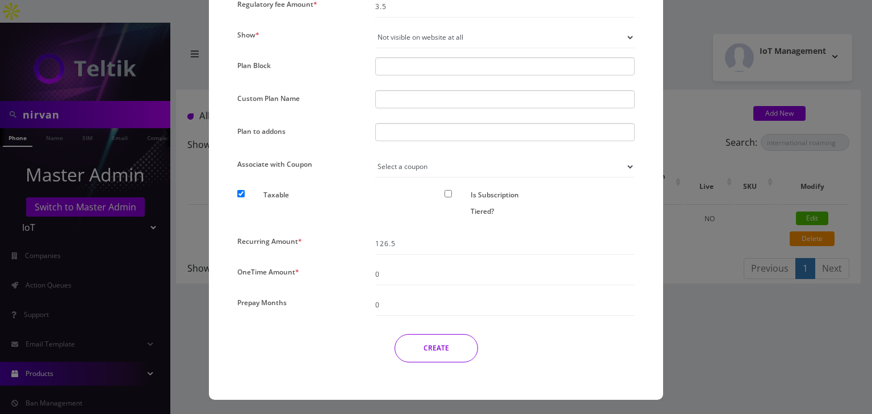
click at [436, 343] on button "CREATE" at bounding box center [435, 348] width 83 height 28
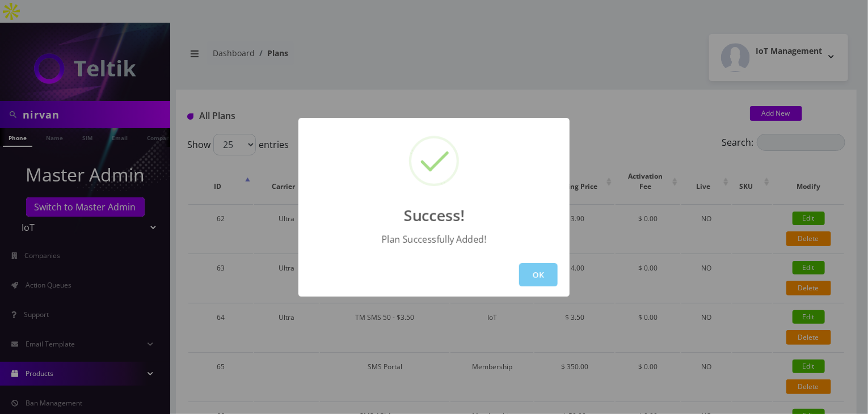
click at [556, 268] on button "OK" at bounding box center [538, 274] width 39 height 23
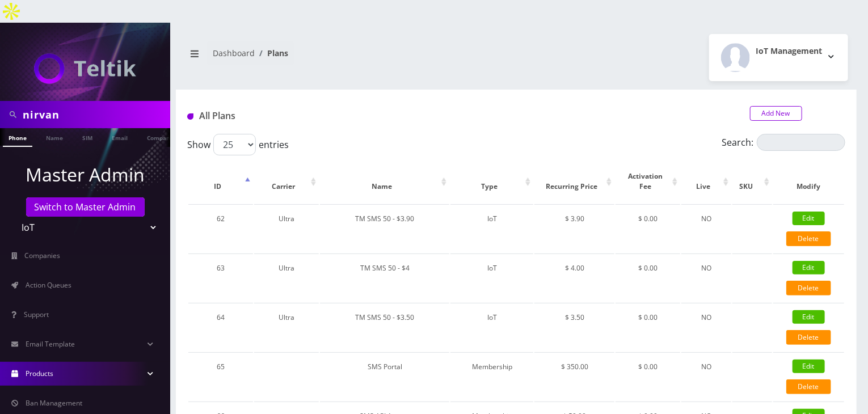
click at [766, 106] on link "Add New" at bounding box center [776, 113] width 52 height 15
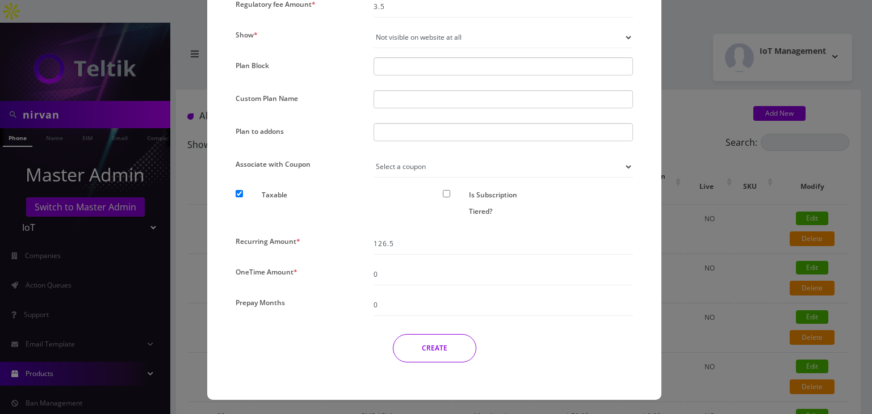
click at [713, 216] on div "× Add New Plan Name * Unlimited Talk, Text and Data with International Roaming …" at bounding box center [436, 207] width 872 height 414
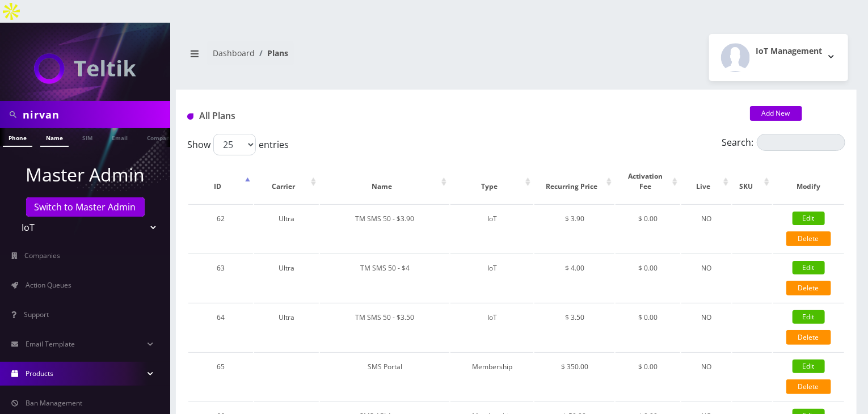
click at [51, 128] on link "Name" at bounding box center [54, 137] width 28 height 19
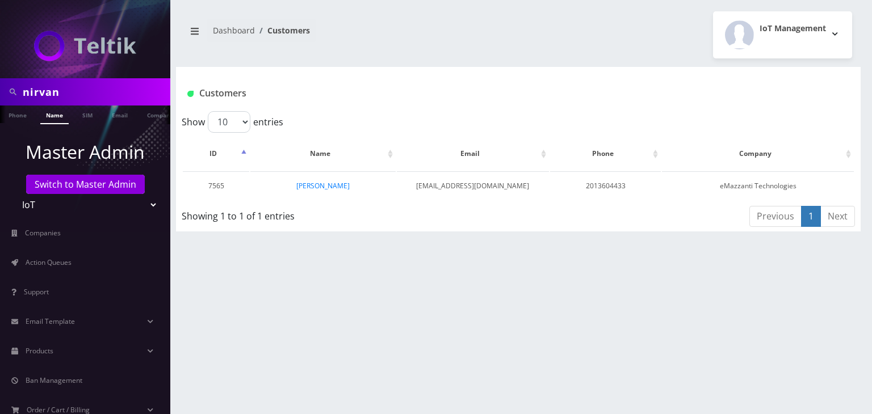
click at [318, 184] on link "[PERSON_NAME]" at bounding box center [322, 186] width 53 height 10
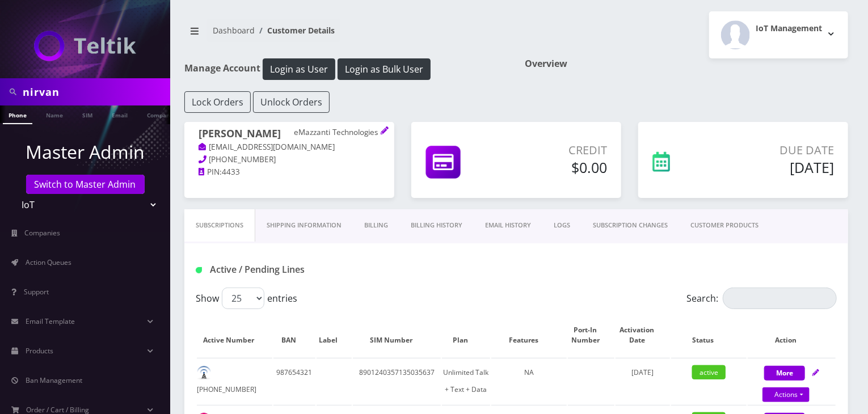
click at [724, 228] on link "CUSTOMER PRODUCTS" at bounding box center [724, 225] width 91 height 32
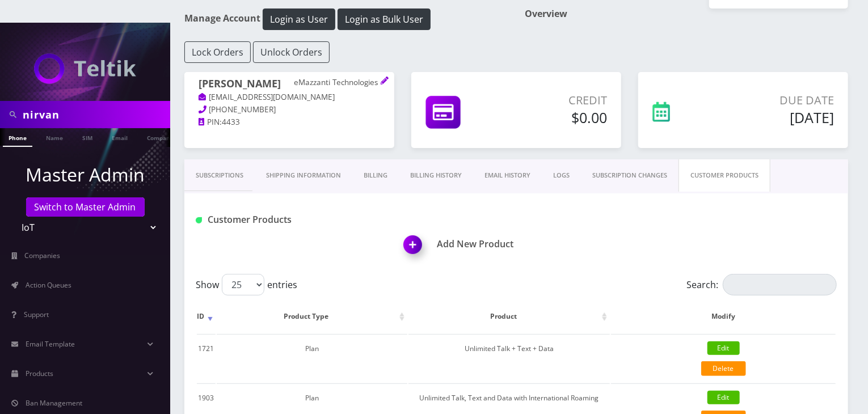
scroll to position [94, 0]
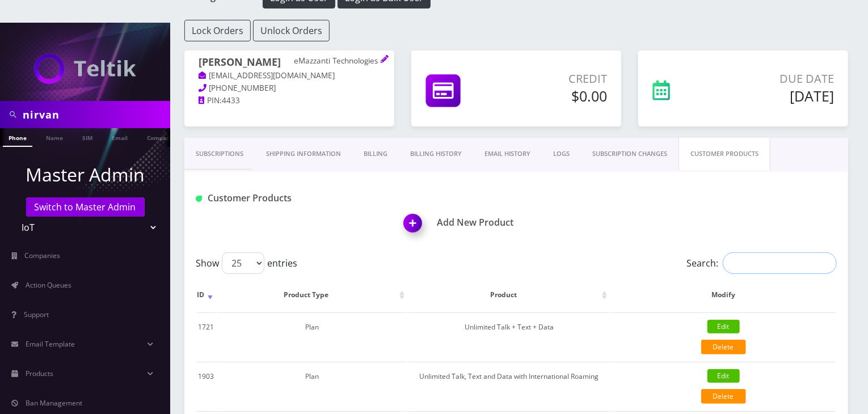
drag, startPoint x: 751, startPoint y: 241, endPoint x: 638, endPoint y: 238, distance: 113.0
click at [749, 253] on input "Search:" at bounding box center [780, 264] width 114 height 22
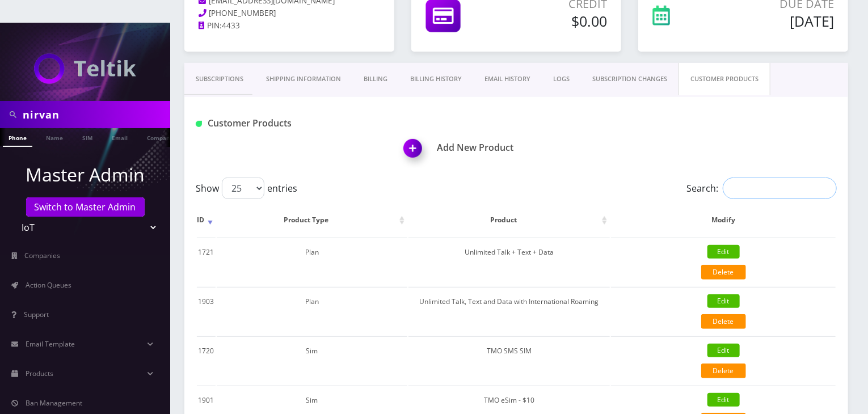
scroll to position [189, 0]
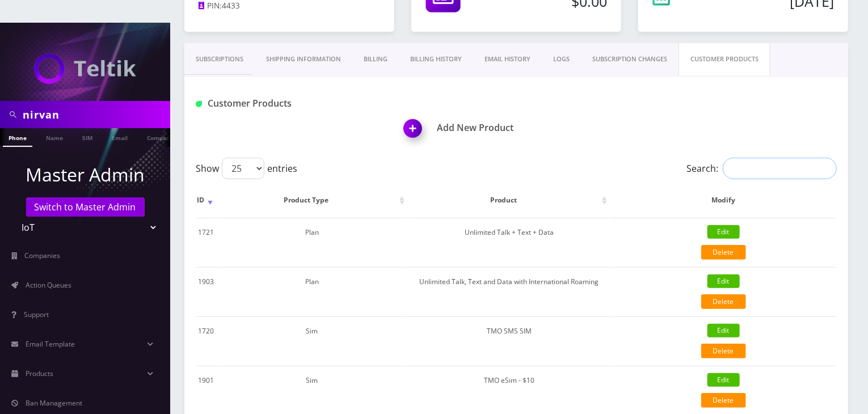
paste input "Unlimited Talk, Text and Data with International Roaming"
type input "Unlimited Talk, Text and Data with International Roaming"
click at [416, 116] on img at bounding box center [414, 132] width 33 height 33
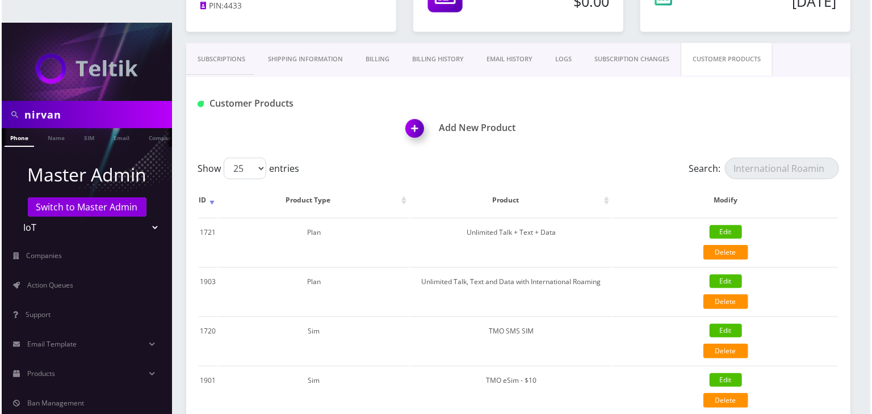
scroll to position [0, 0]
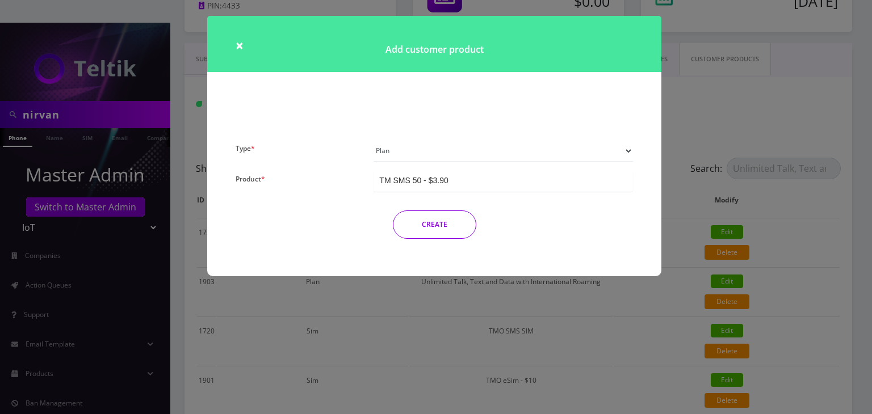
click at [403, 194] on div "Type * Plan Device Sim Addon One-off Product * TM SMS 50 - $3.90 TM SMS 50 - $3…" at bounding box center [434, 194] width 414 height 108
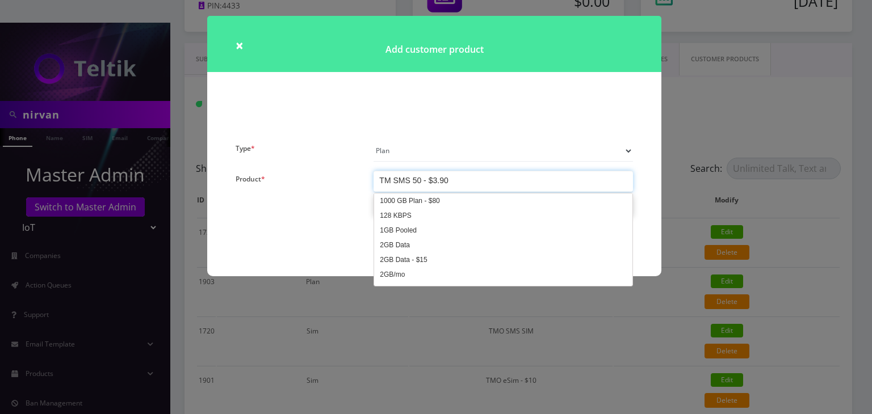
scroll to position [2748, 0]
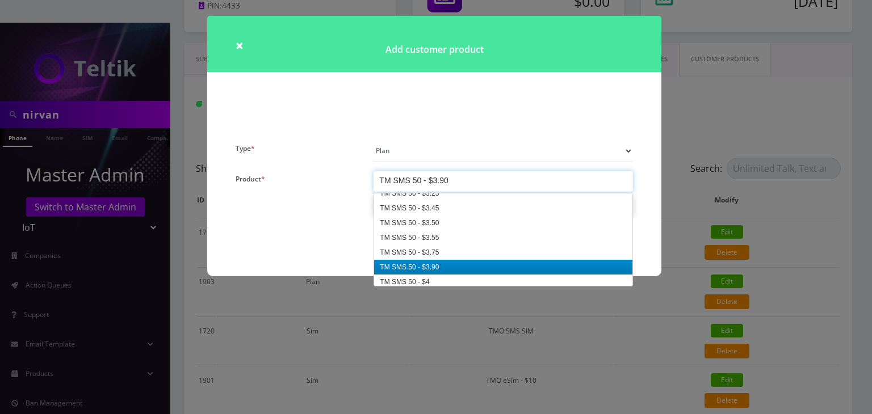
click at [417, 182] on div "TM SMS 50 - $3.90" at bounding box center [413, 180] width 69 height 11
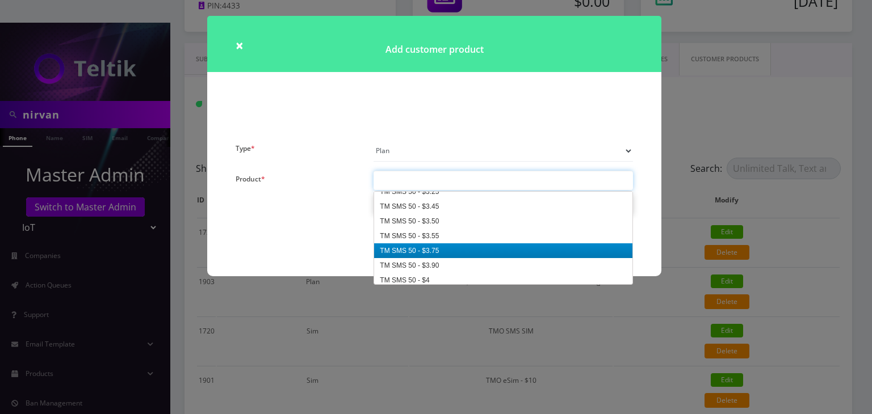
paste input "Unlimited Talk, Text and Data with International Roaming"
type input "Unlimited Talk, Text and Data with International Roaming"
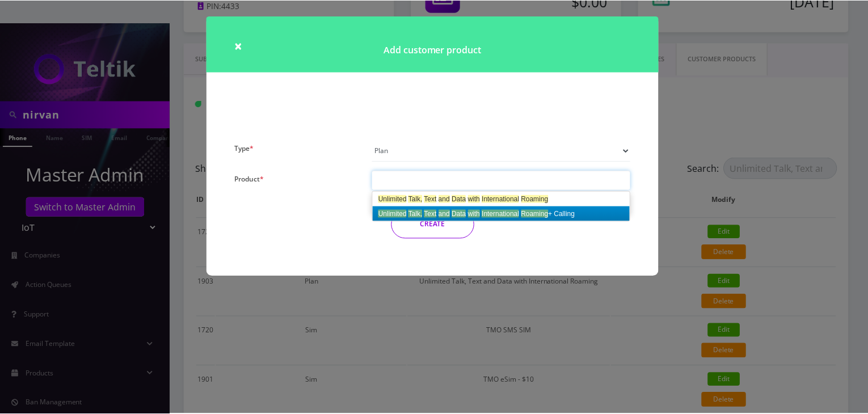
scroll to position [0, 0]
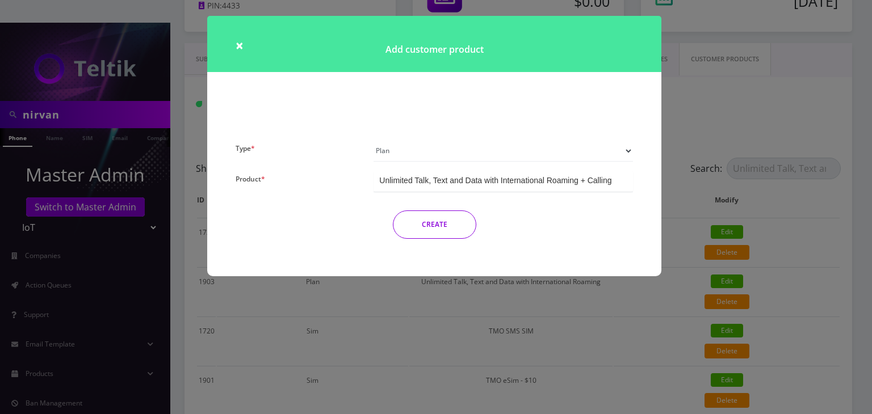
click at [443, 226] on button "CREATE" at bounding box center [434, 225] width 83 height 28
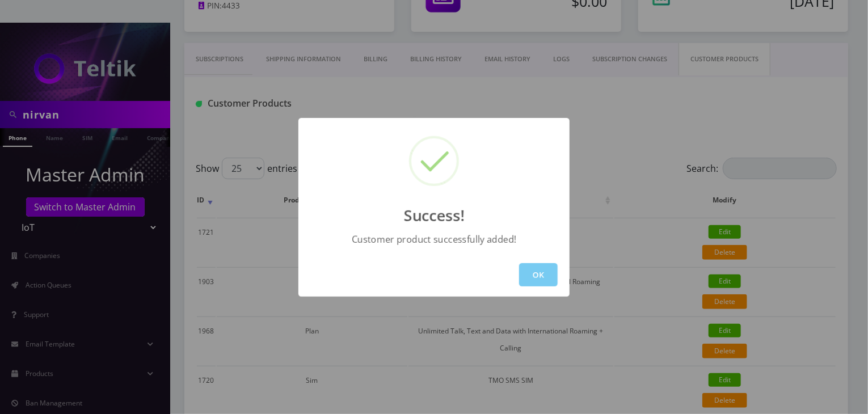
click at [543, 276] on button "OK" at bounding box center [538, 274] width 39 height 23
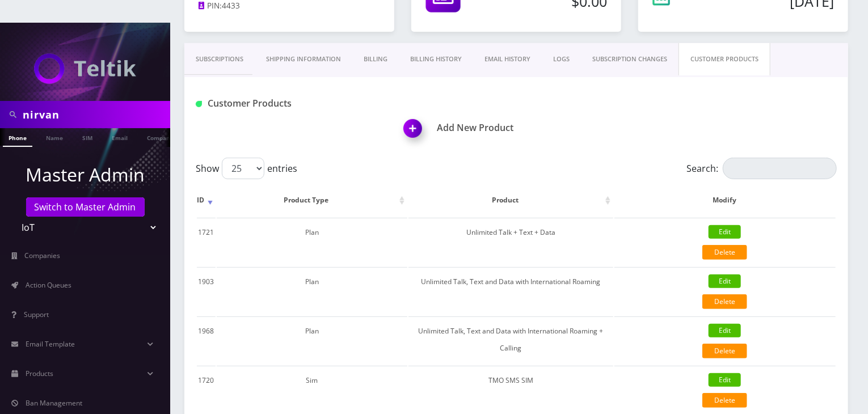
click at [208, 43] on link "Subscriptions" at bounding box center [219, 59] width 70 height 32
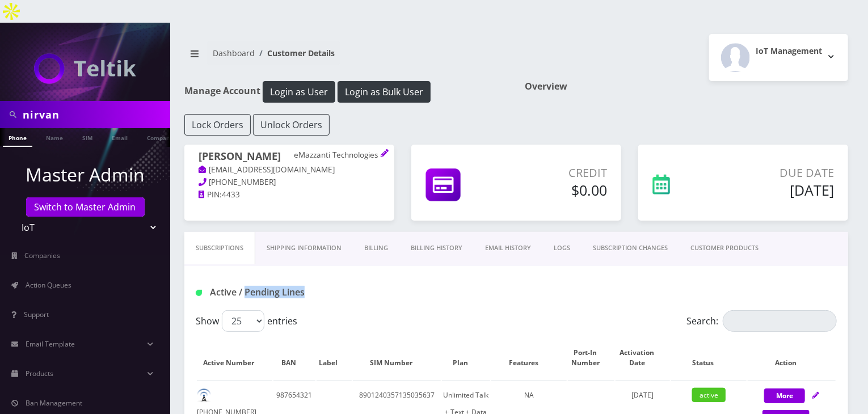
drag, startPoint x: 309, startPoint y: 271, endPoint x: 245, endPoint y: 273, distance: 64.2
click at [245, 287] on h1 "Active / Pending Lines" at bounding box center [297, 292] width 203 height 11
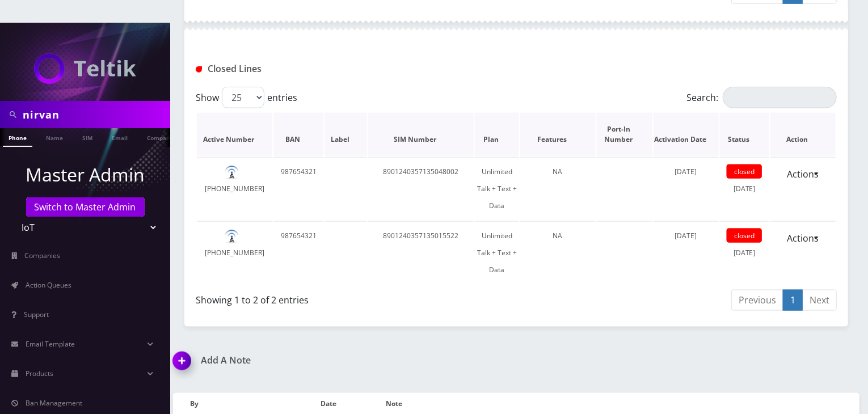
scroll to position [662, 0]
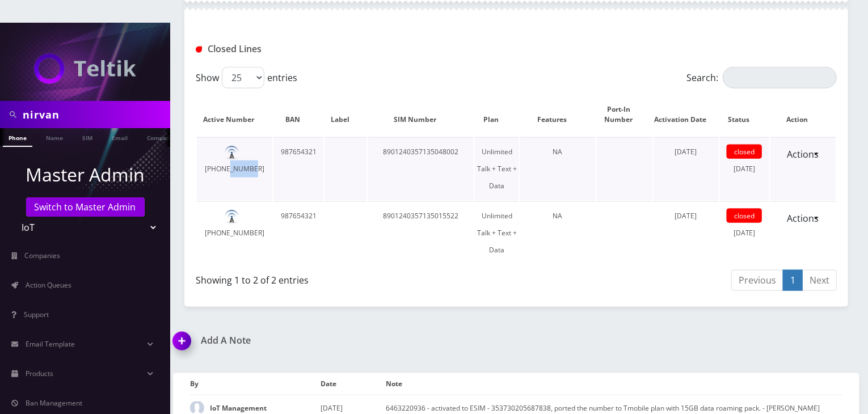
drag, startPoint x: 266, startPoint y: 126, endPoint x: 245, endPoint y: 133, distance: 22.1
click at [245, 137] on td "[PHONE_NUMBER]" at bounding box center [234, 168] width 75 height 63
click at [392, 269] on div "Showing 1 to 2 of 2 entries" at bounding box center [352, 278] width 312 height 18
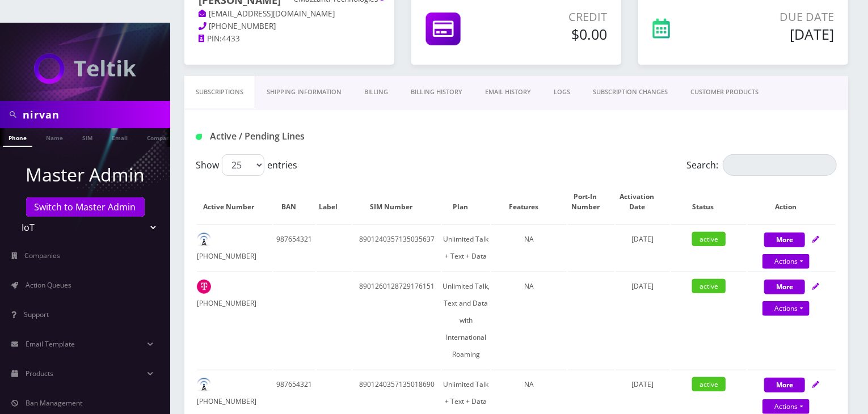
scroll to position [0, 0]
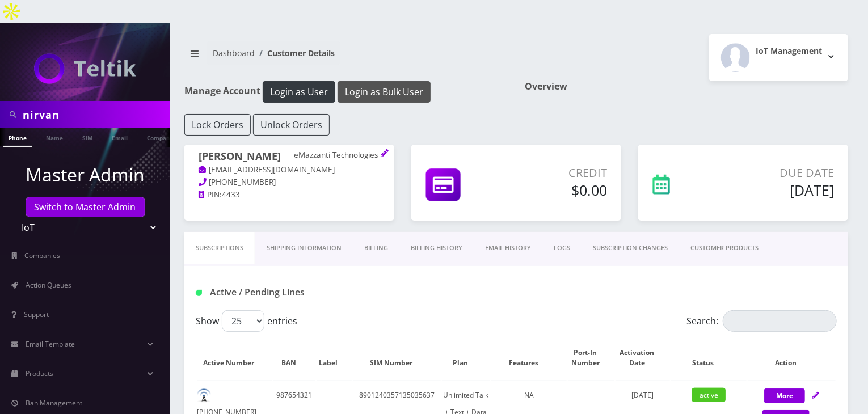
click at [388, 81] on button "Login as Bulk User" at bounding box center [384, 92] width 93 height 22
